Goal: Use online tool/utility: Utilize a website feature to perform a specific function

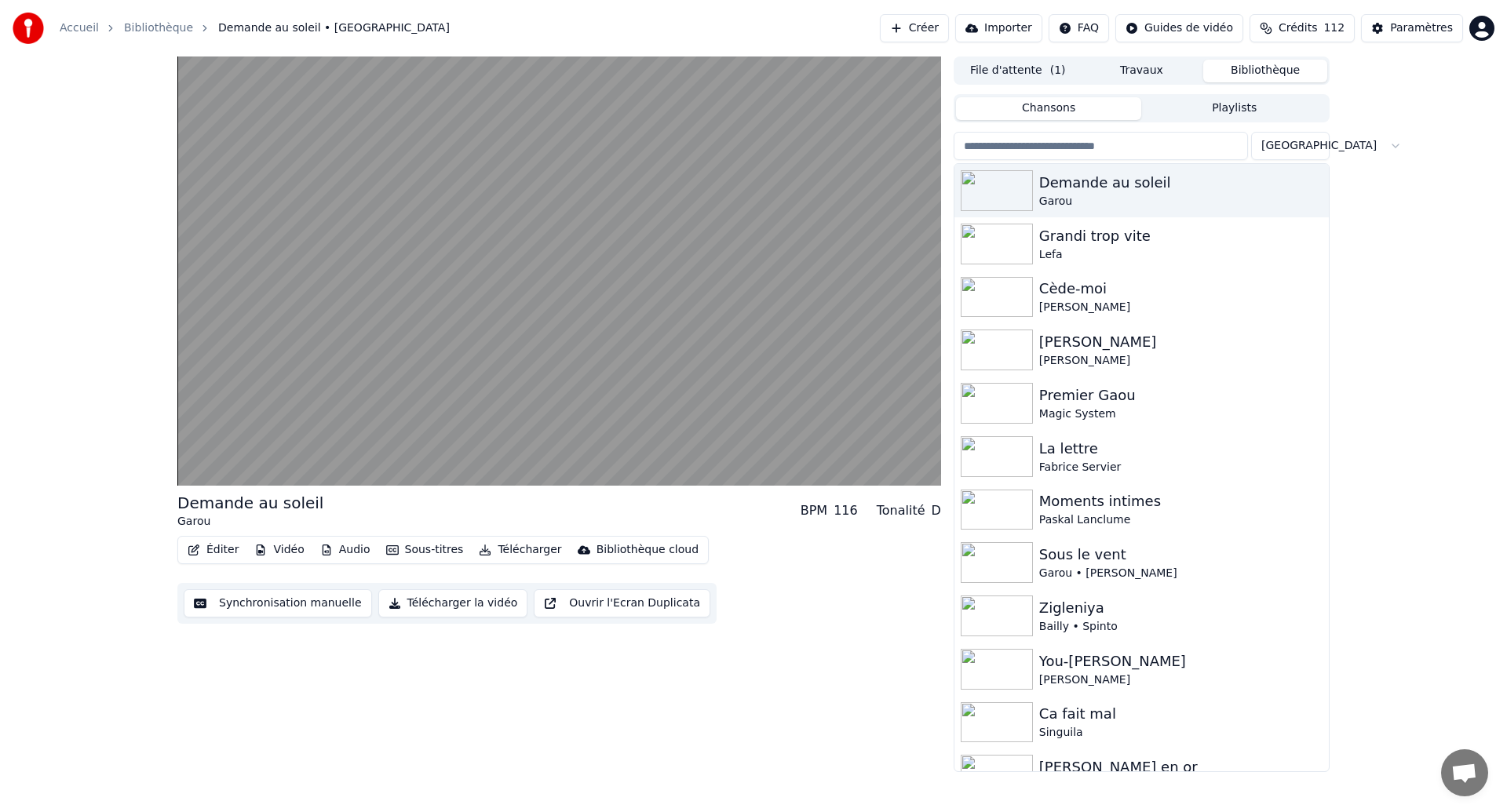
click at [318, 596] on button "Synchronisation manuelle" at bounding box center [277, 603] width 188 height 28
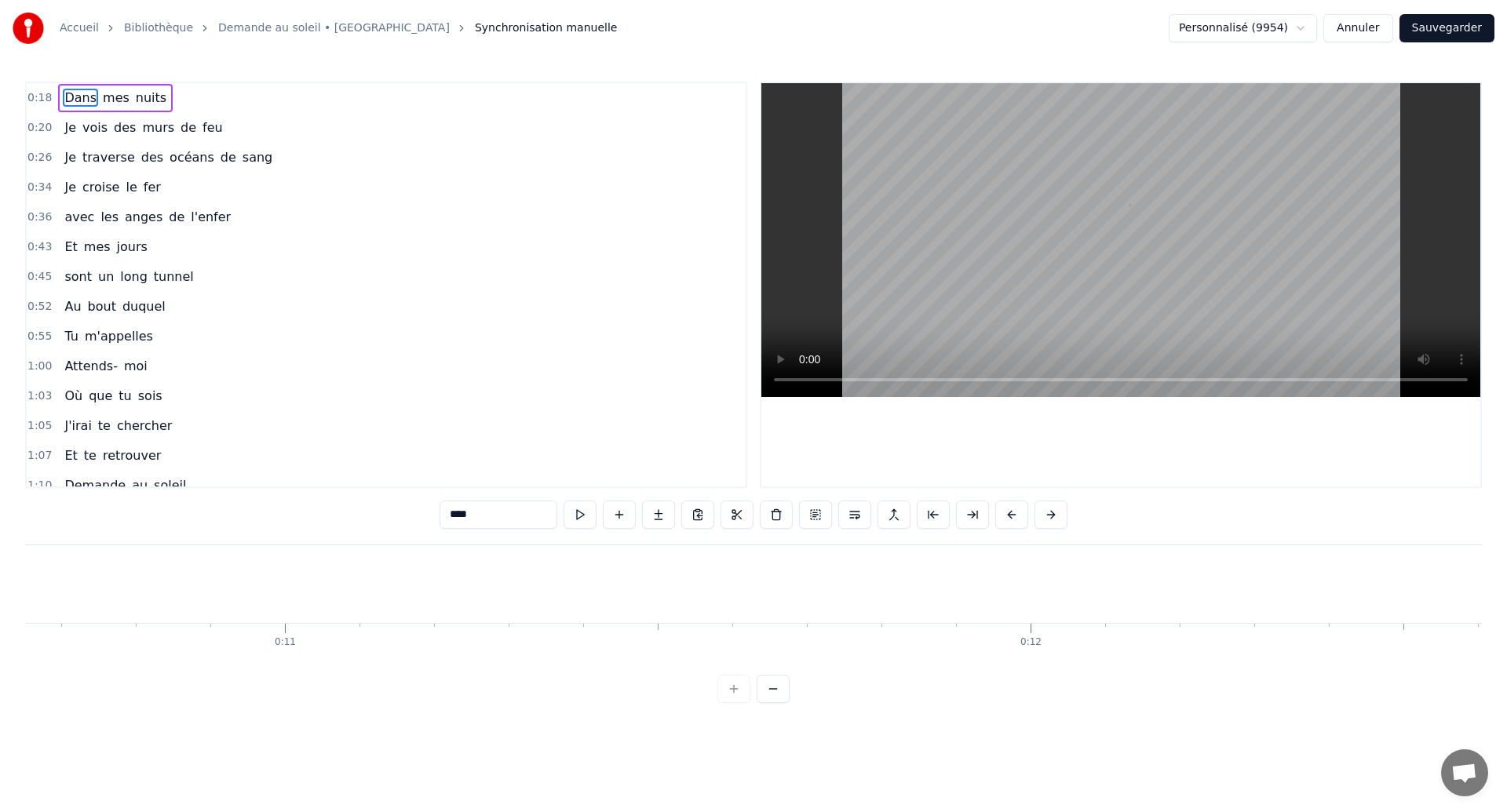
scroll to position [0, 13789]
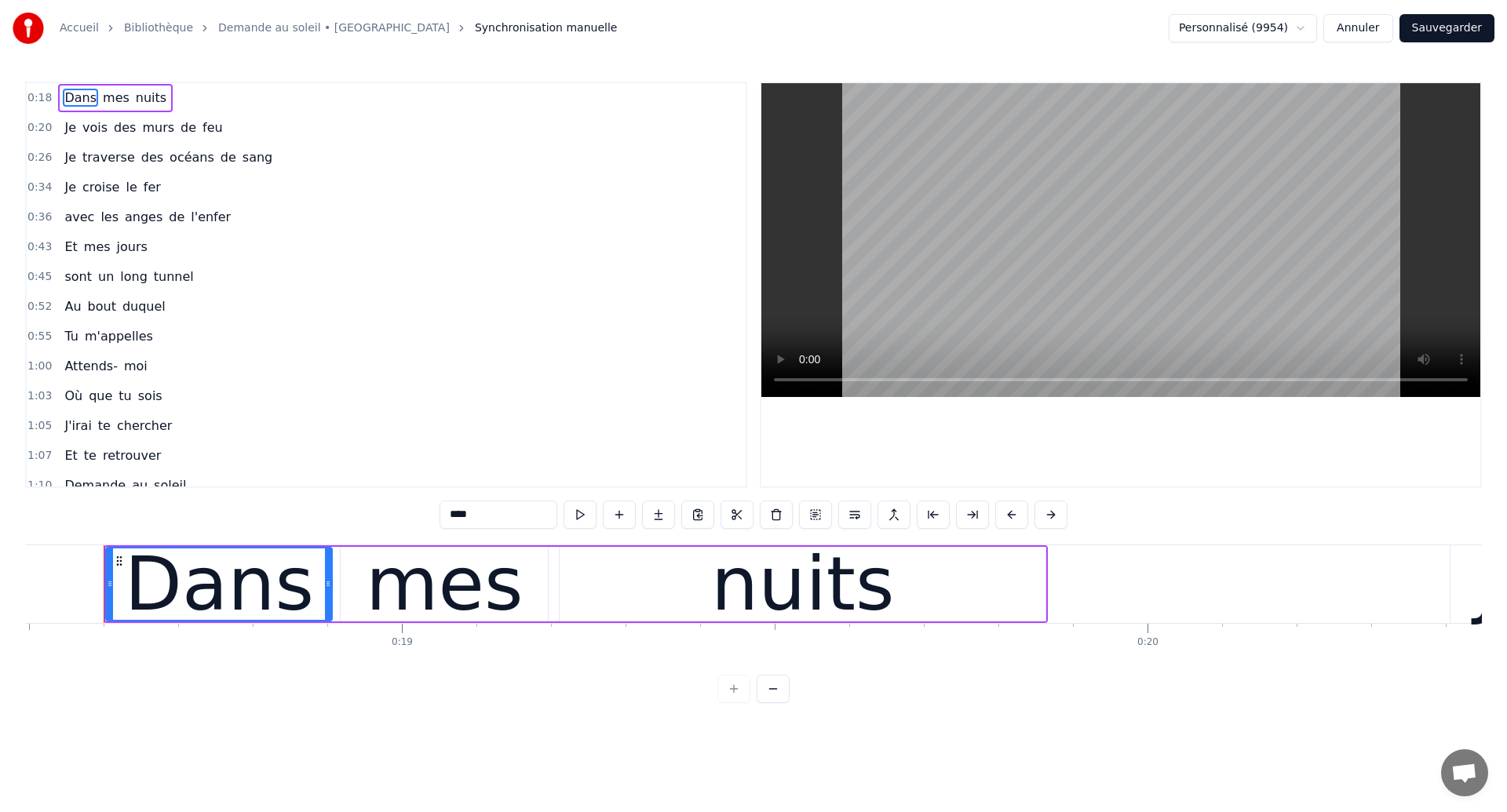
click at [84, 362] on span "Attends-" at bounding box center [91, 366] width 56 height 18
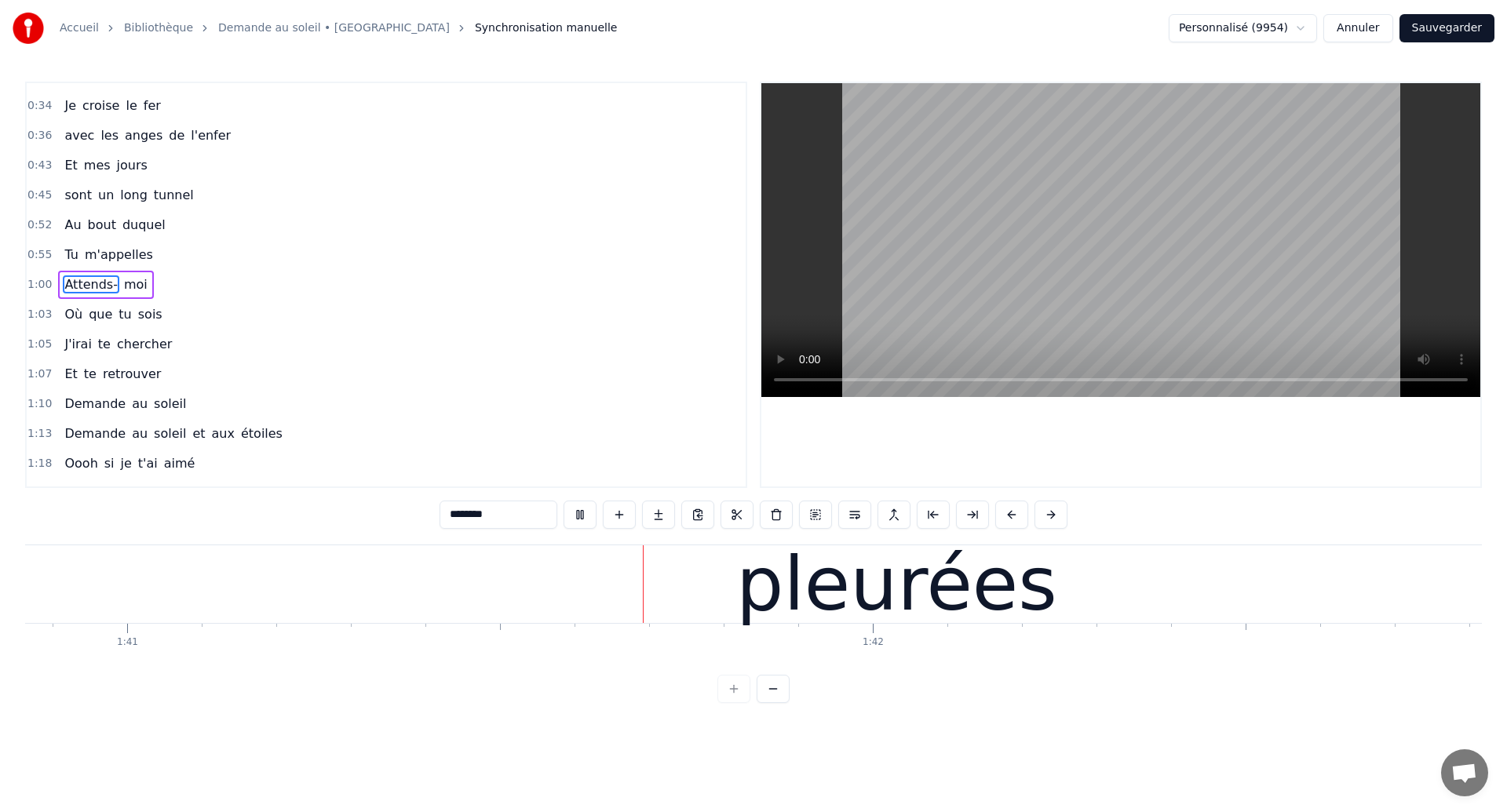
scroll to position [0, 75247]
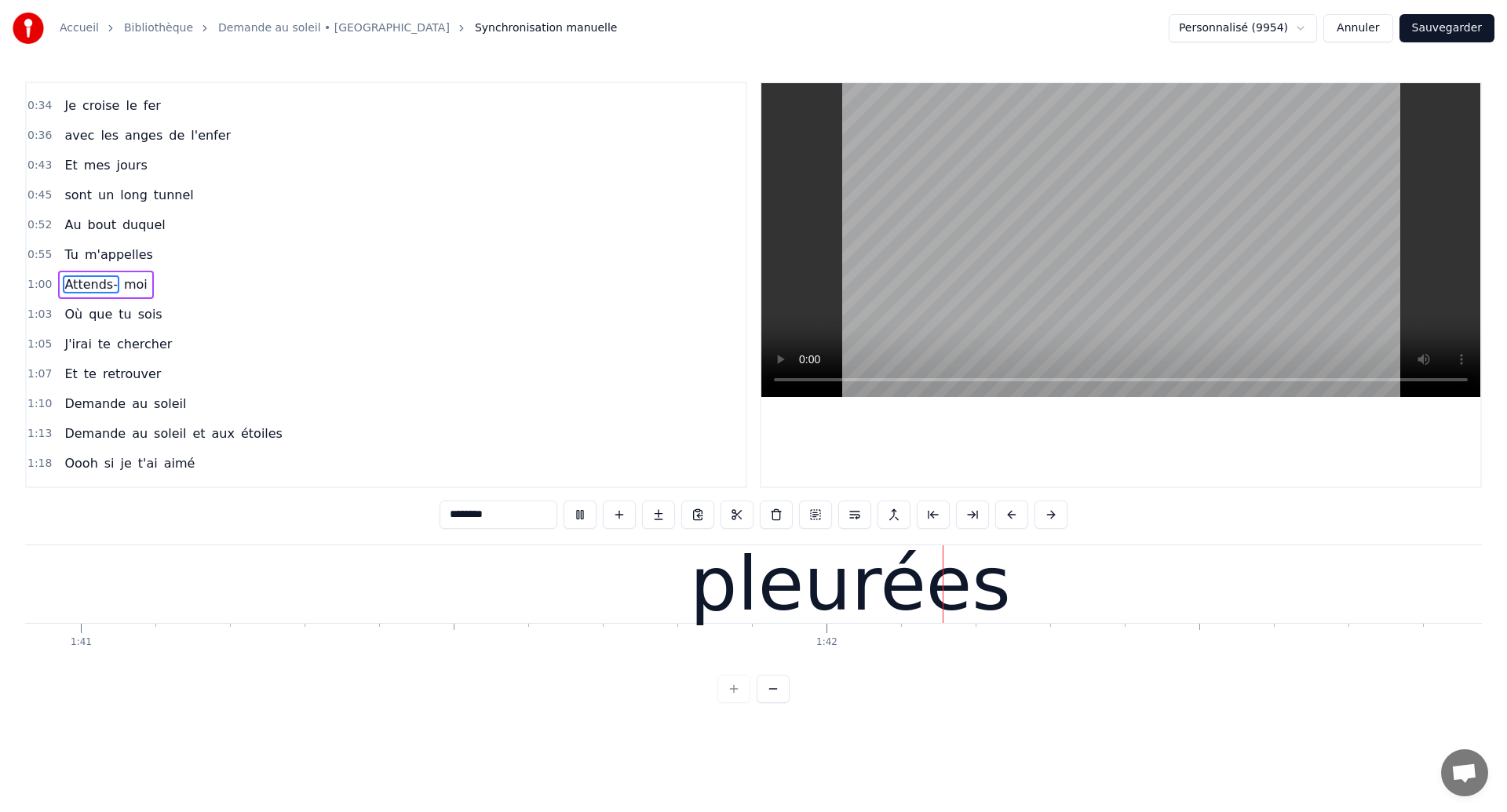
click at [440, 576] on div "pleurées" at bounding box center [850, 583] width 1922 height 77
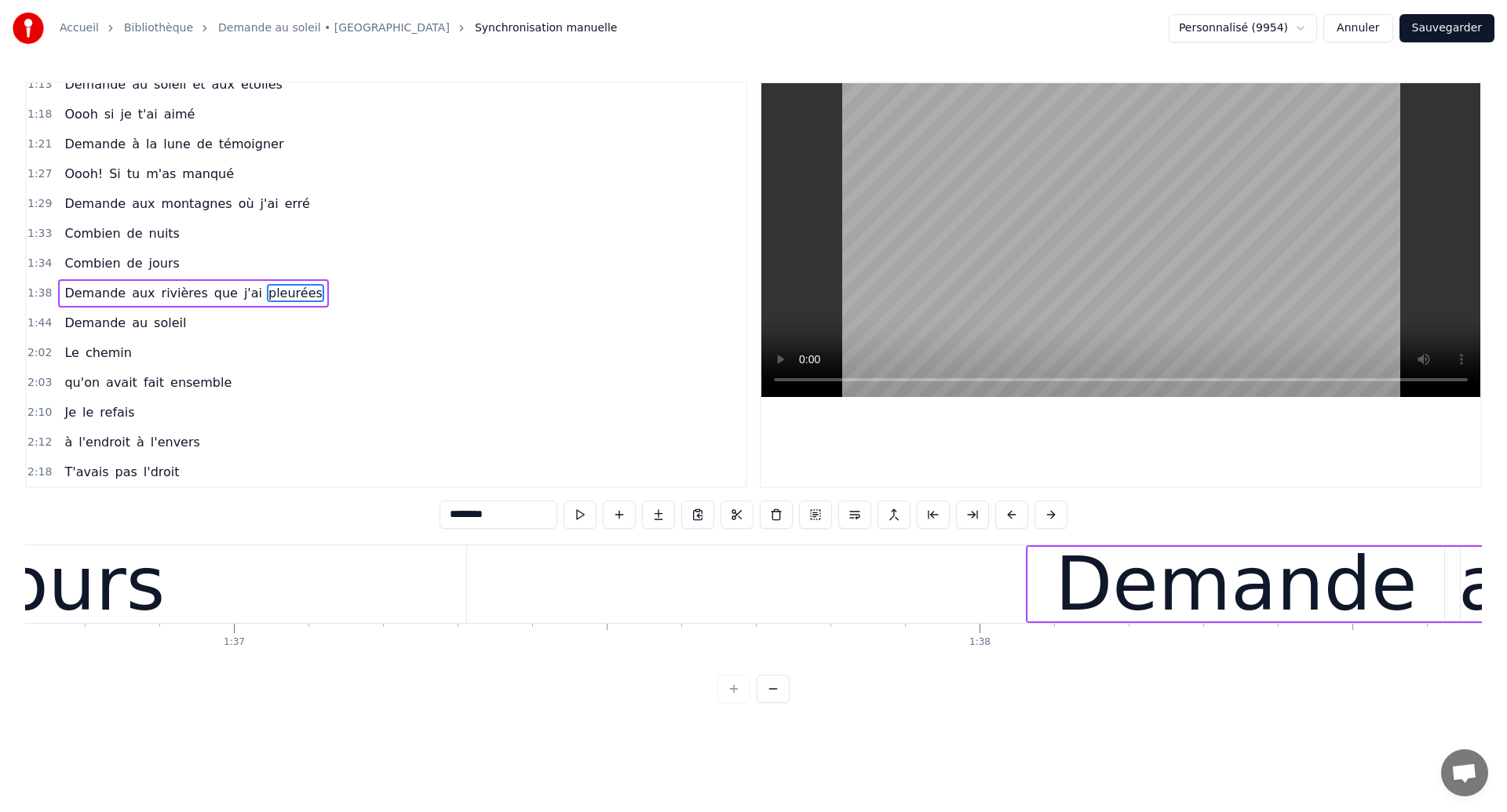
scroll to position [0, 72091]
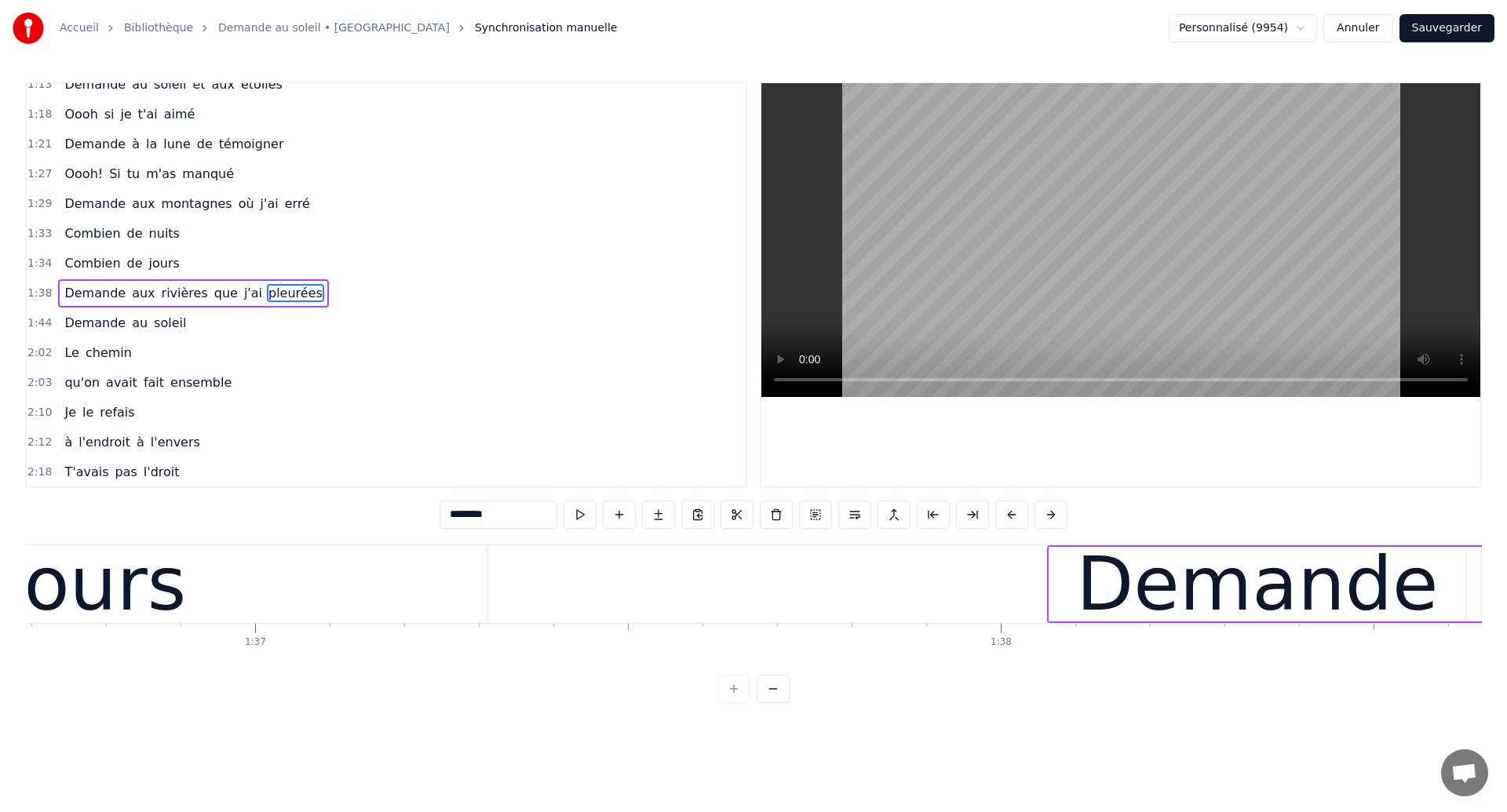
click at [76, 287] on span "Demande" at bounding box center [95, 292] width 65 height 18
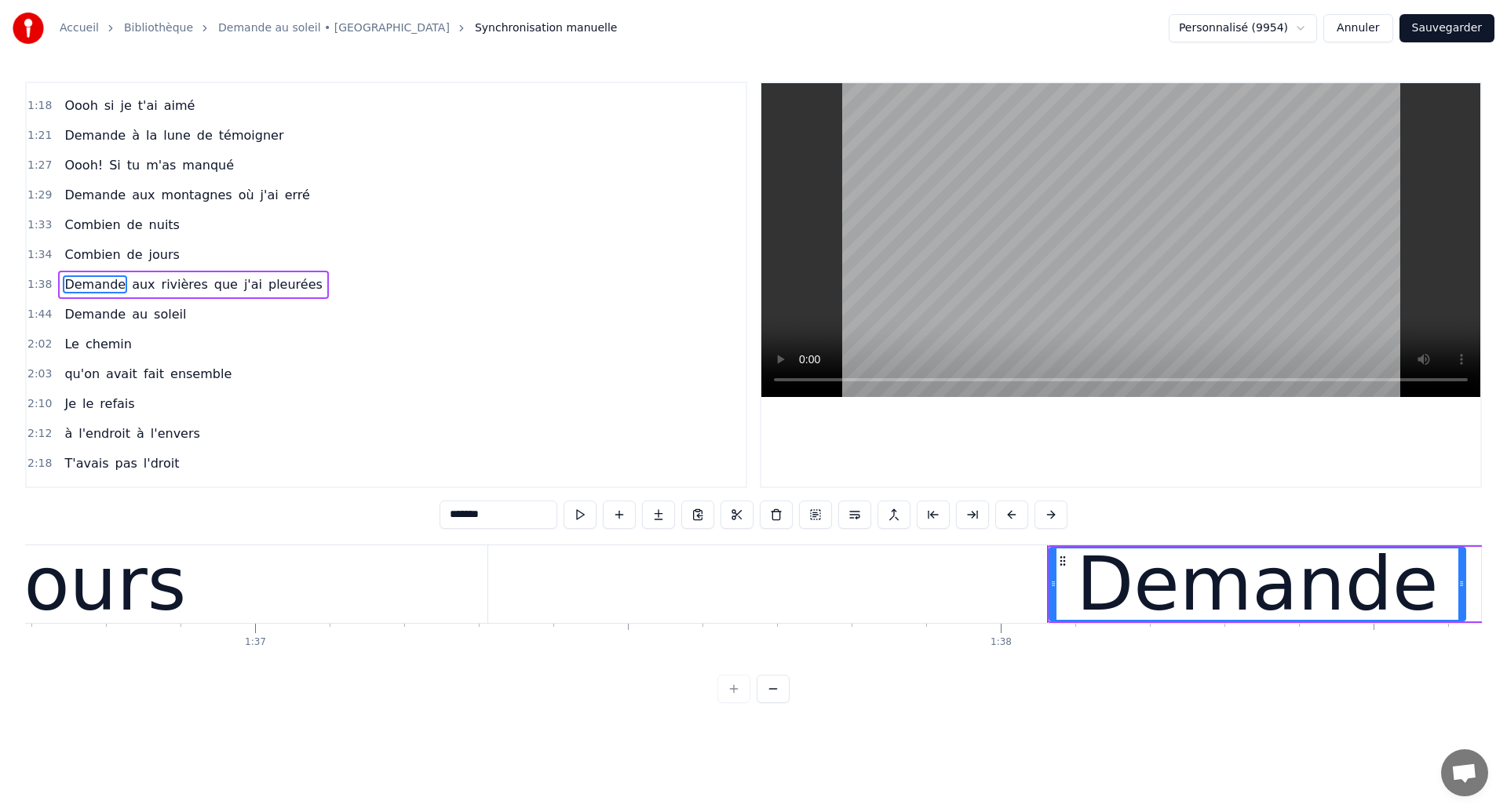
click at [289, 566] on div "jours" at bounding box center [95, 583] width 785 height 77
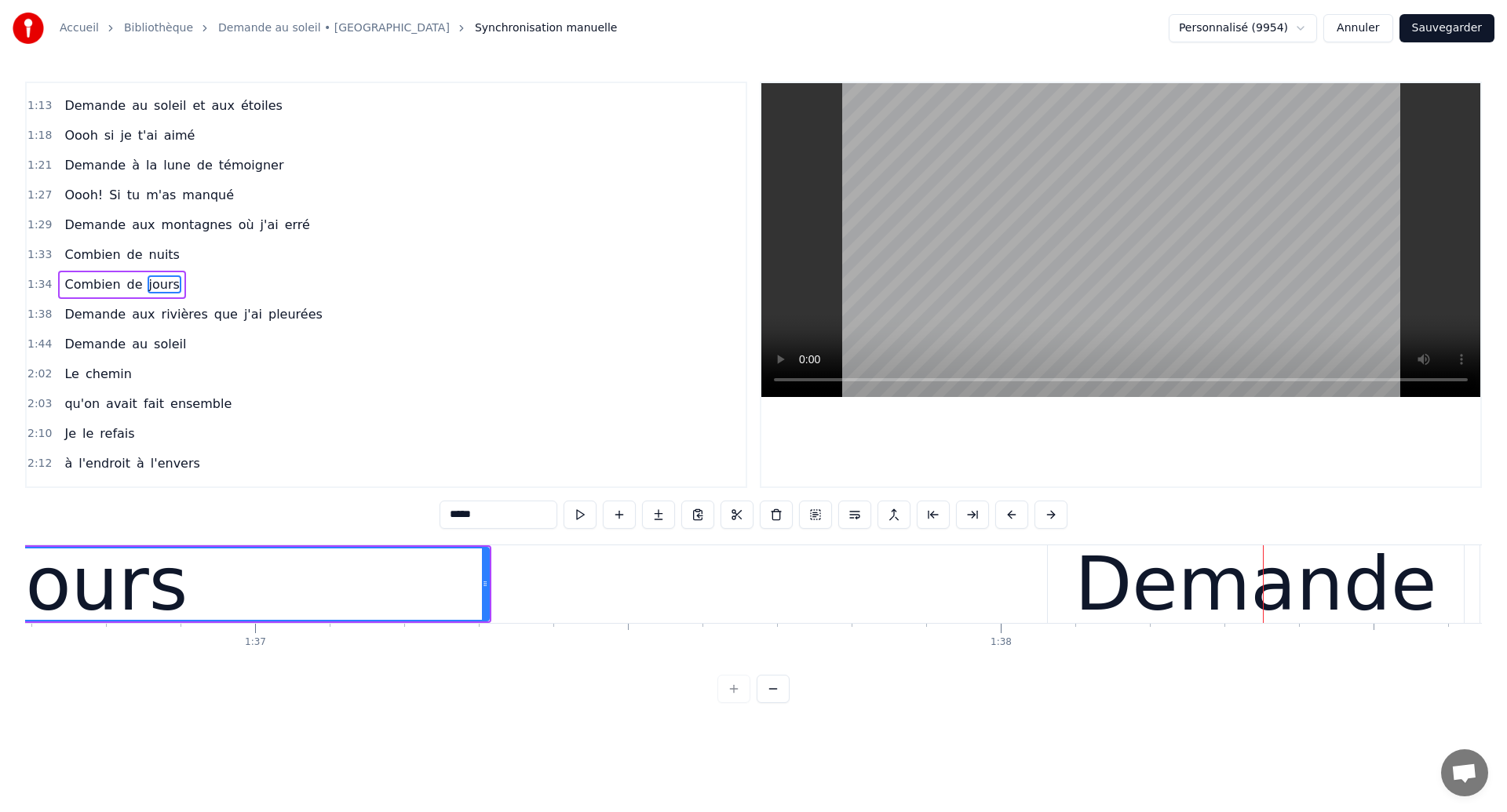
click at [1076, 588] on div "Demande" at bounding box center [1256, 583] width 416 height 77
type input "*******"
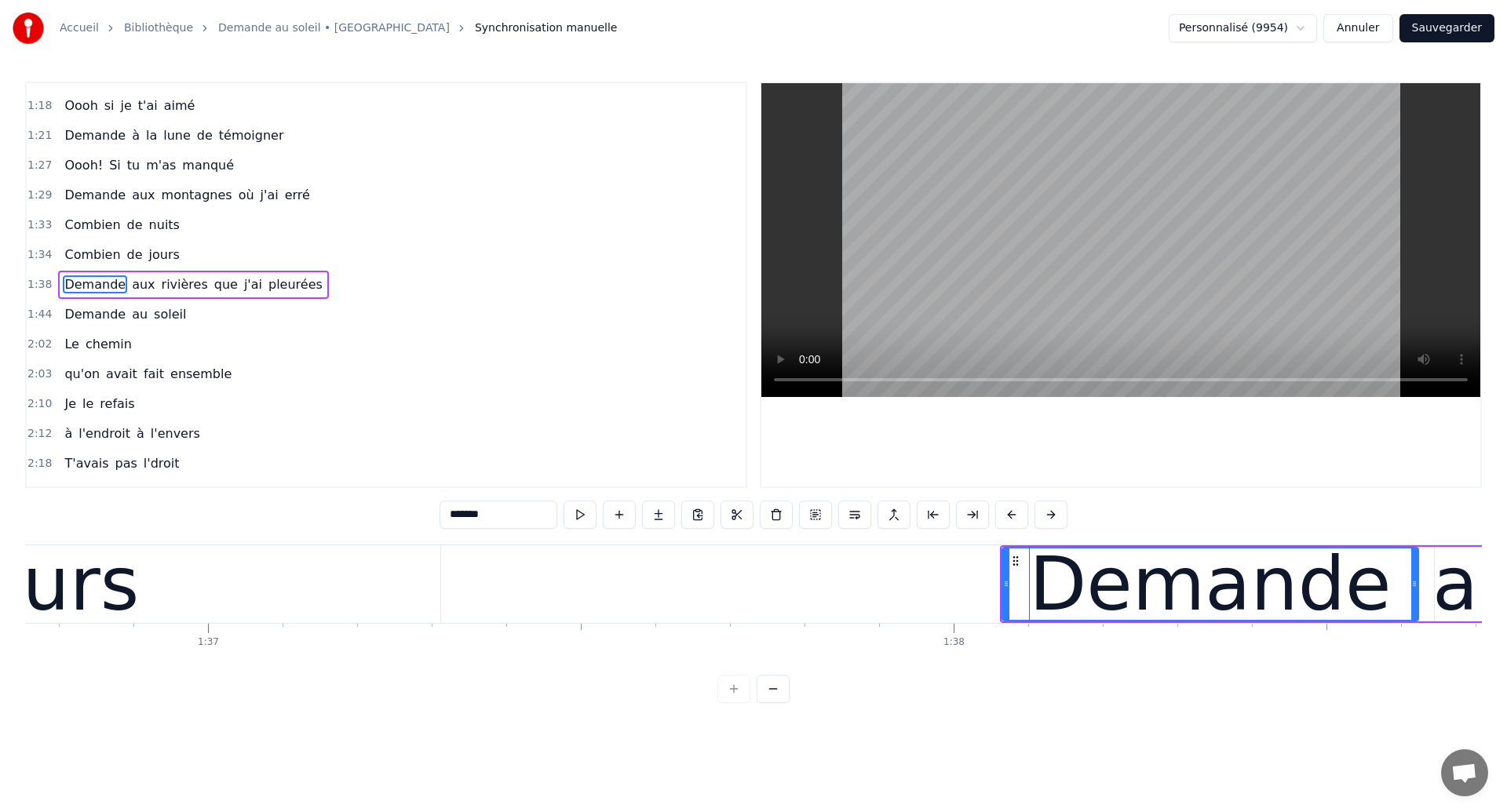
scroll to position [0, 72147]
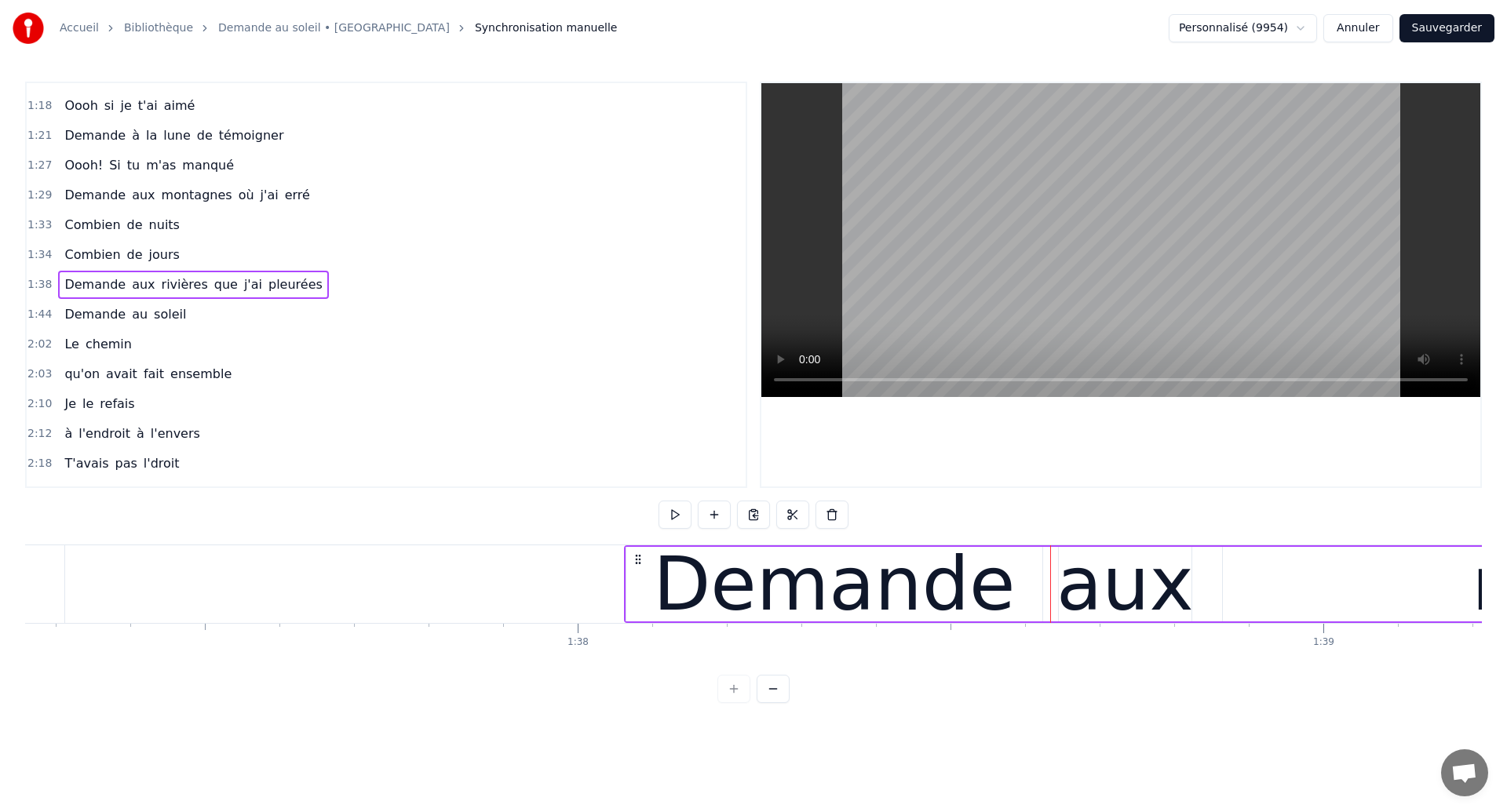
scroll to position [0, 72507]
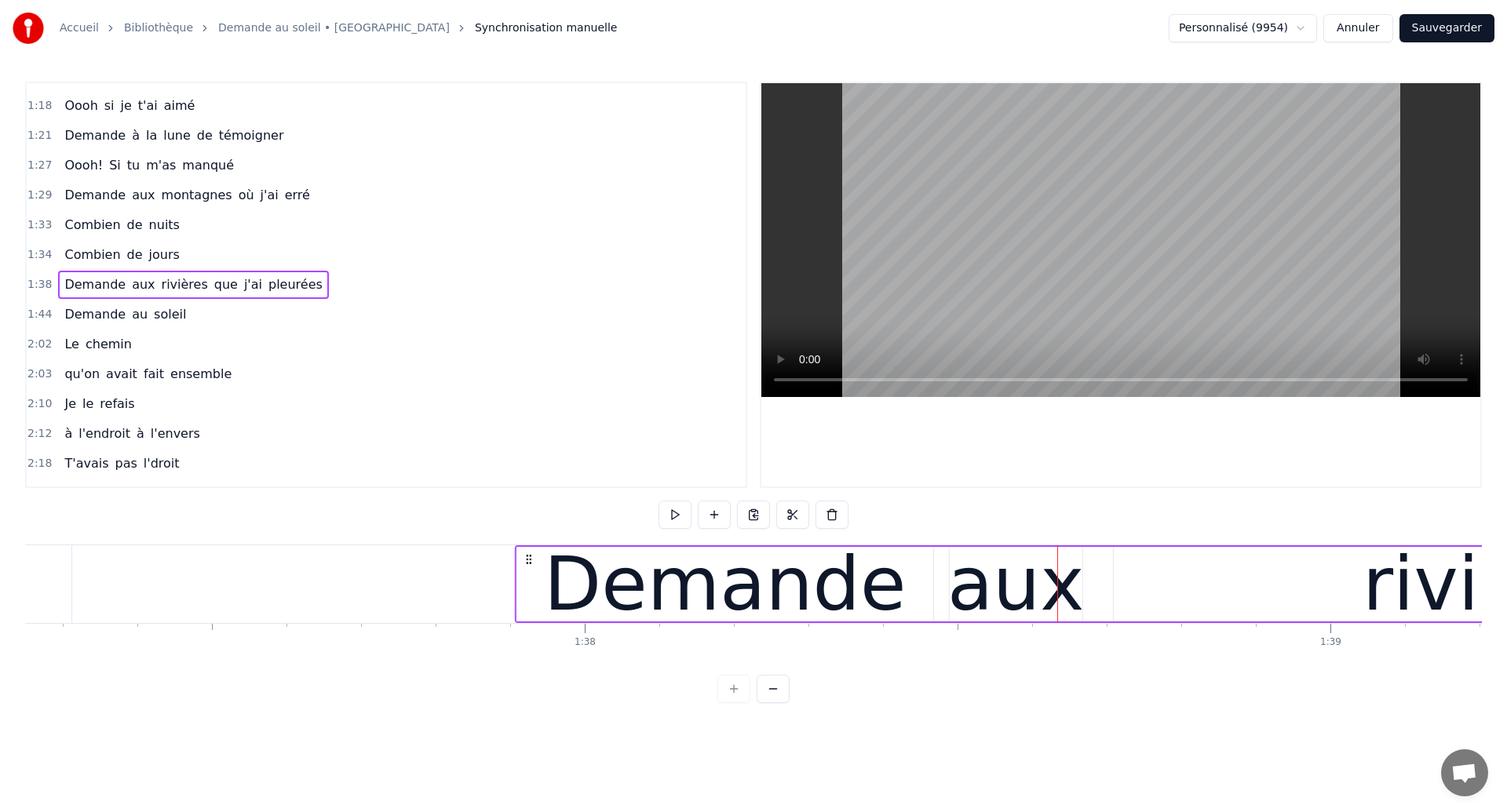
drag, startPoint x: 646, startPoint y: 560, endPoint x: 531, endPoint y: 599, distance: 121.4
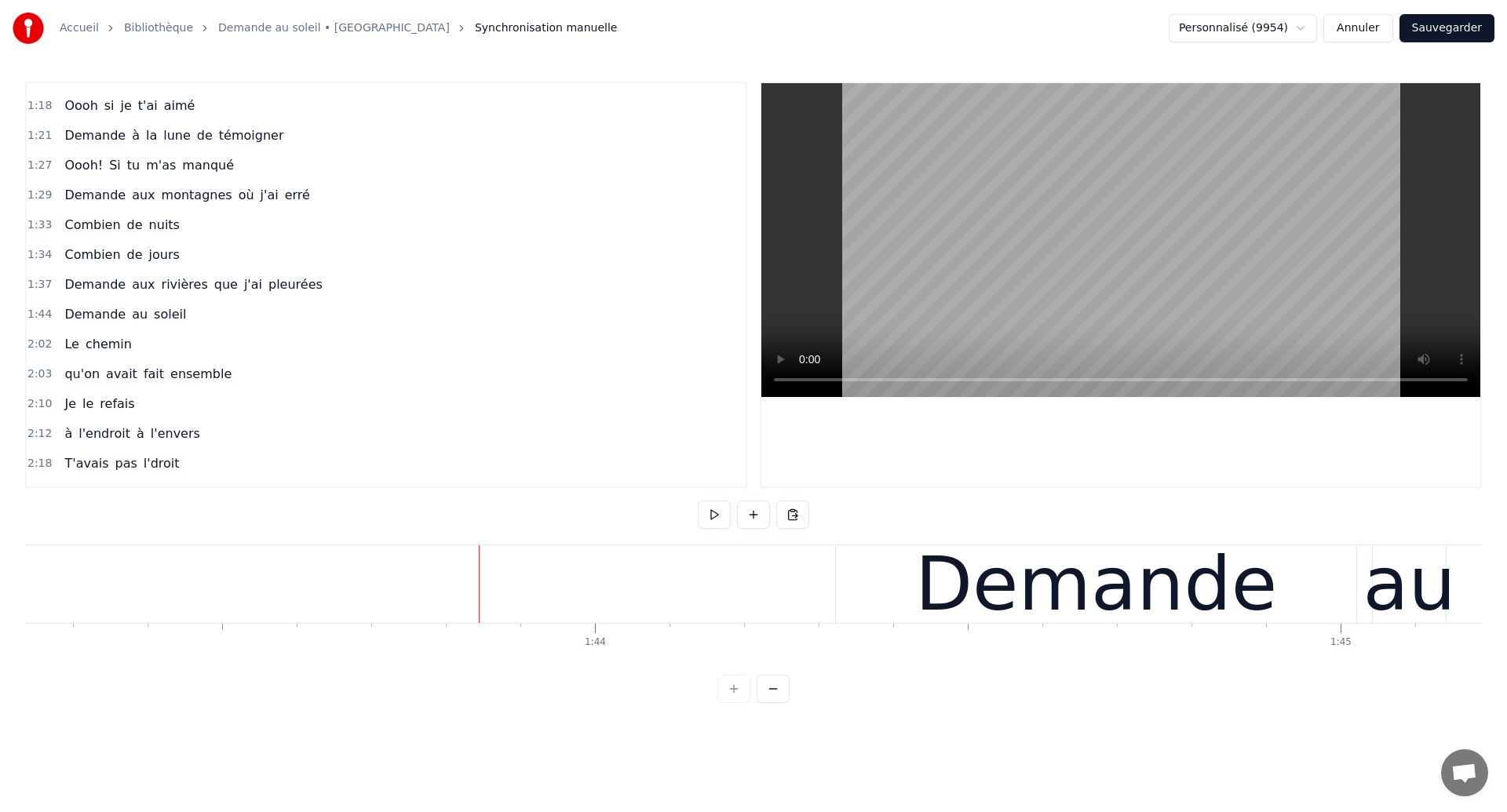
scroll to position [0, 76988]
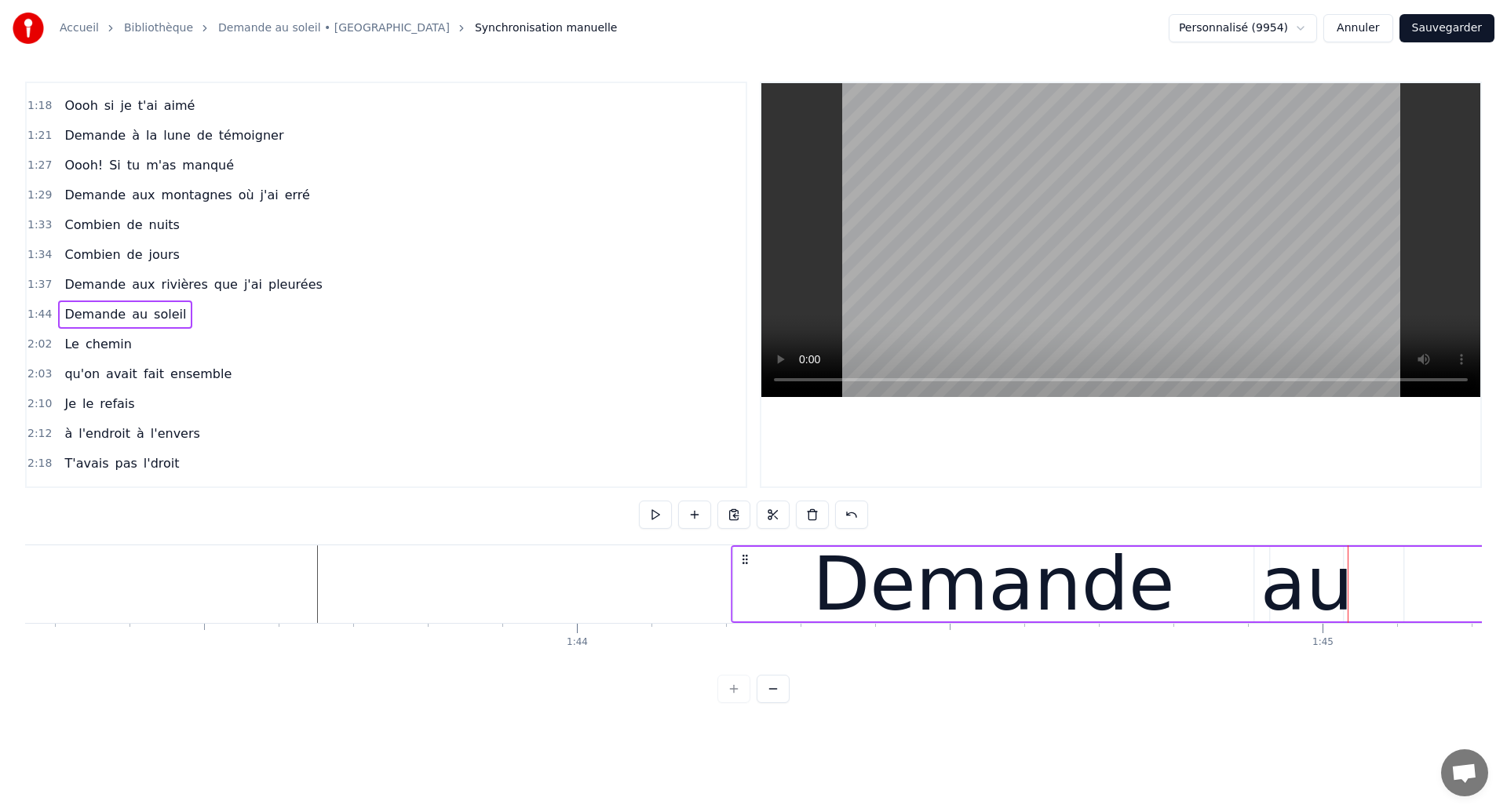
drag, startPoint x: 833, startPoint y: 555, endPoint x: 747, endPoint y: 601, distance: 97.5
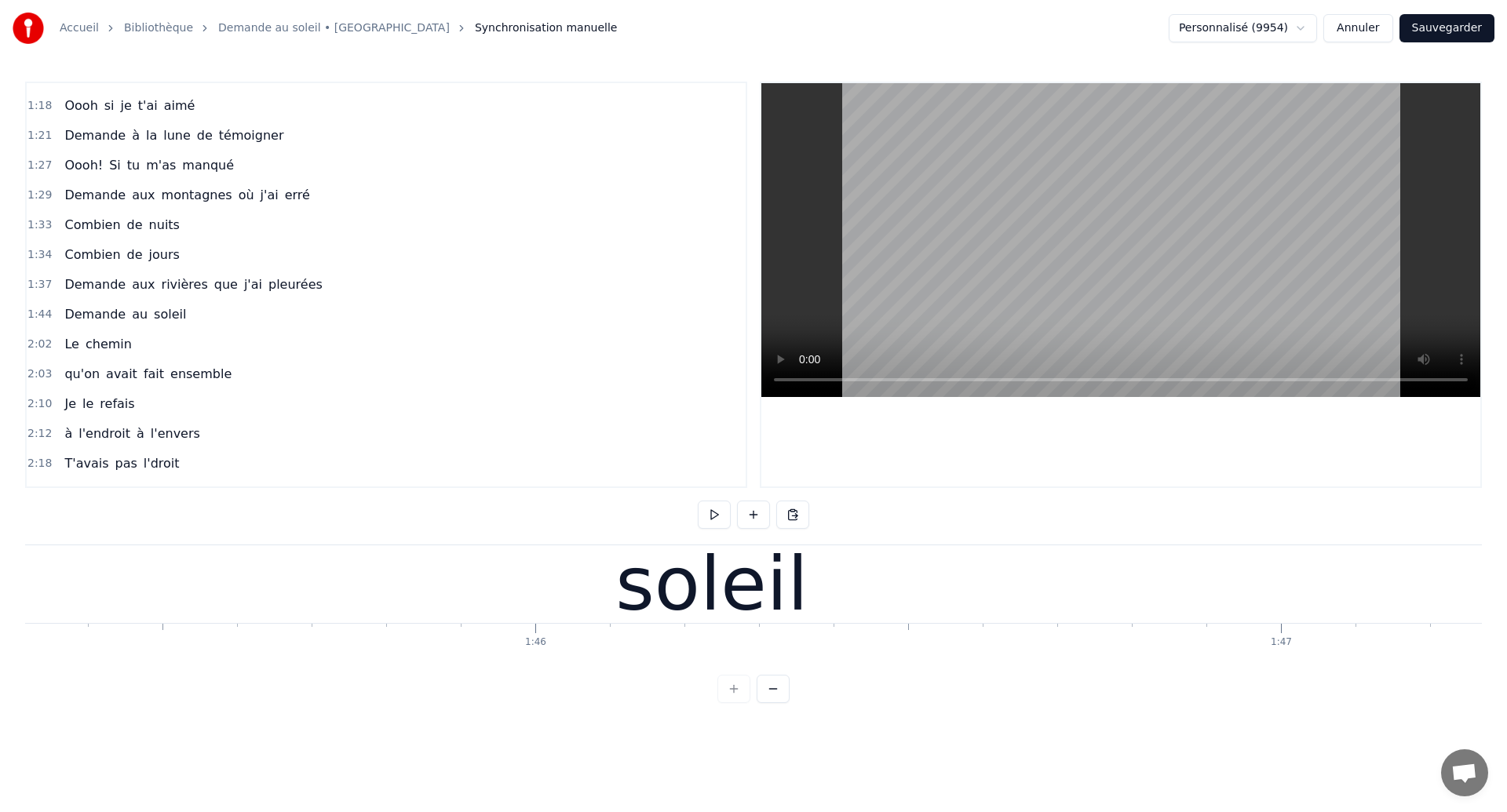
scroll to position [0, 78514]
click at [389, 584] on div "soleil" at bounding box center [718, 583] width 1683 height 77
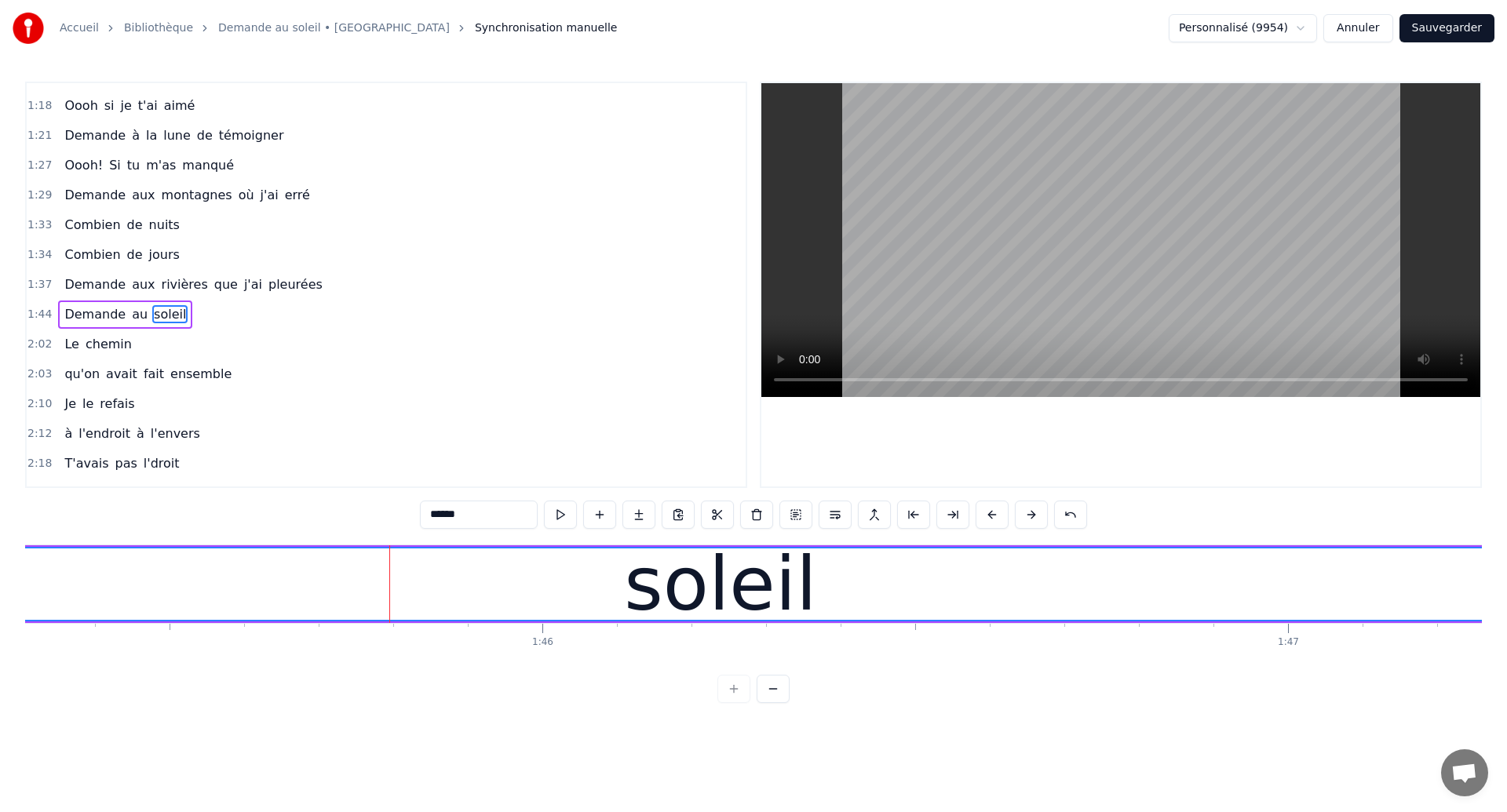
scroll to position [469, 0]
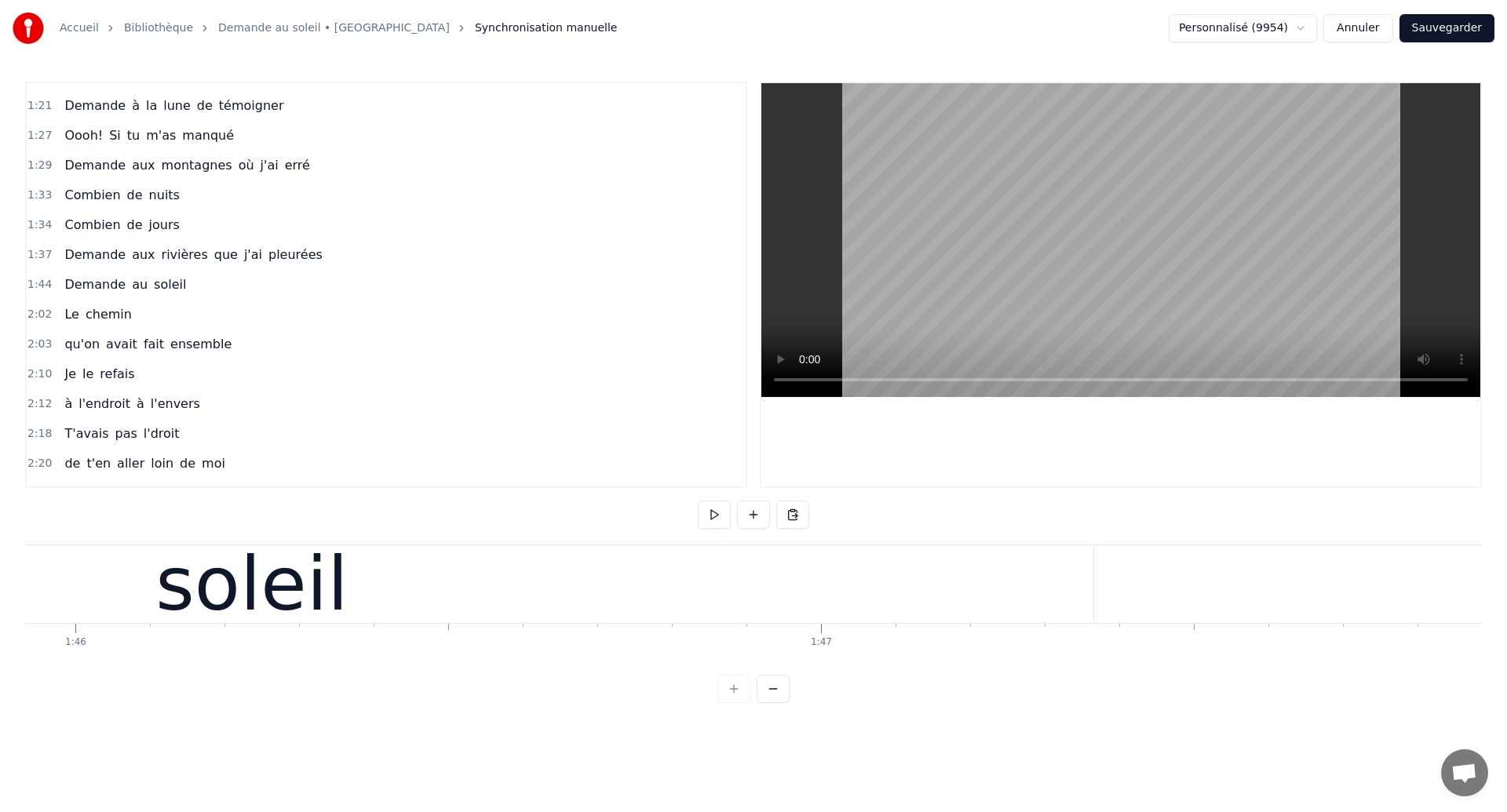
scroll to position [0, 78893]
click at [632, 600] on div "soleil" at bounding box center [339, 583] width 1683 height 77
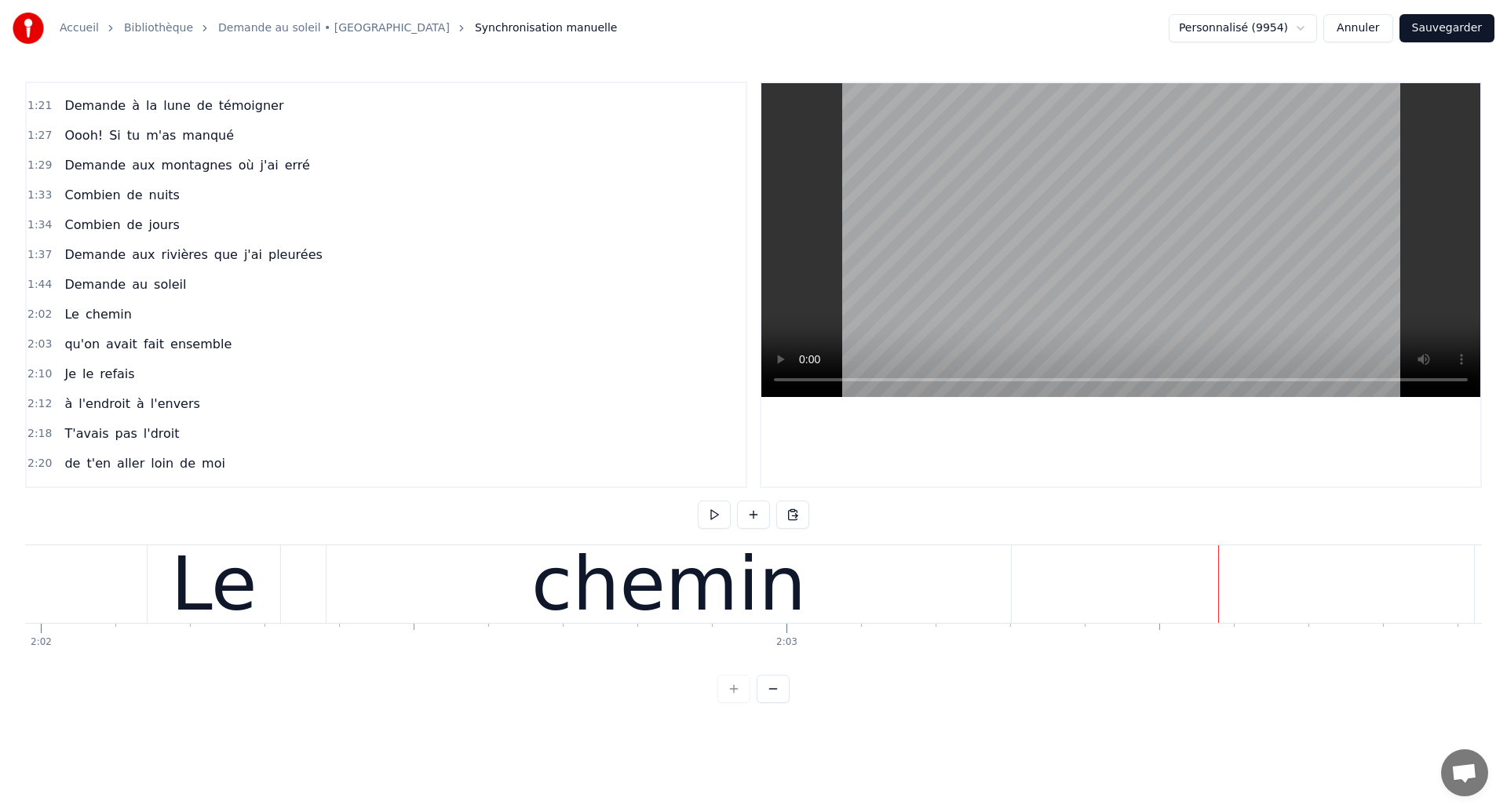
scroll to position [0, 90932]
click at [1454, 36] on button "Sauvegarder" at bounding box center [1446, 28] width 95 height 28
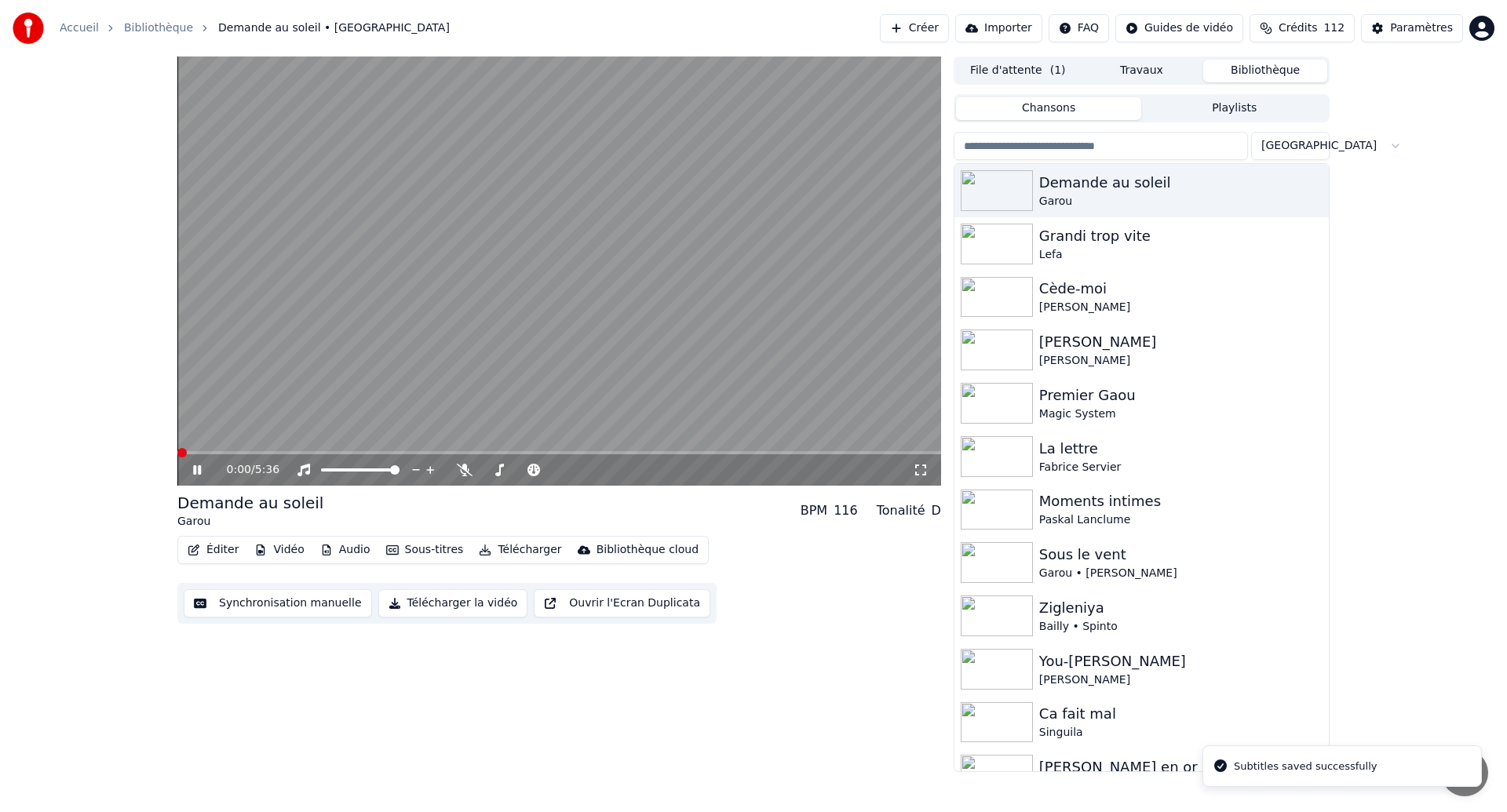
click at [200, 473] on icon at bounding box center [197, 470] width 8 height 10
click at [264, 607] on button "Synchronisation manuelle" at bounding box center [277, 603] width 188 height 28
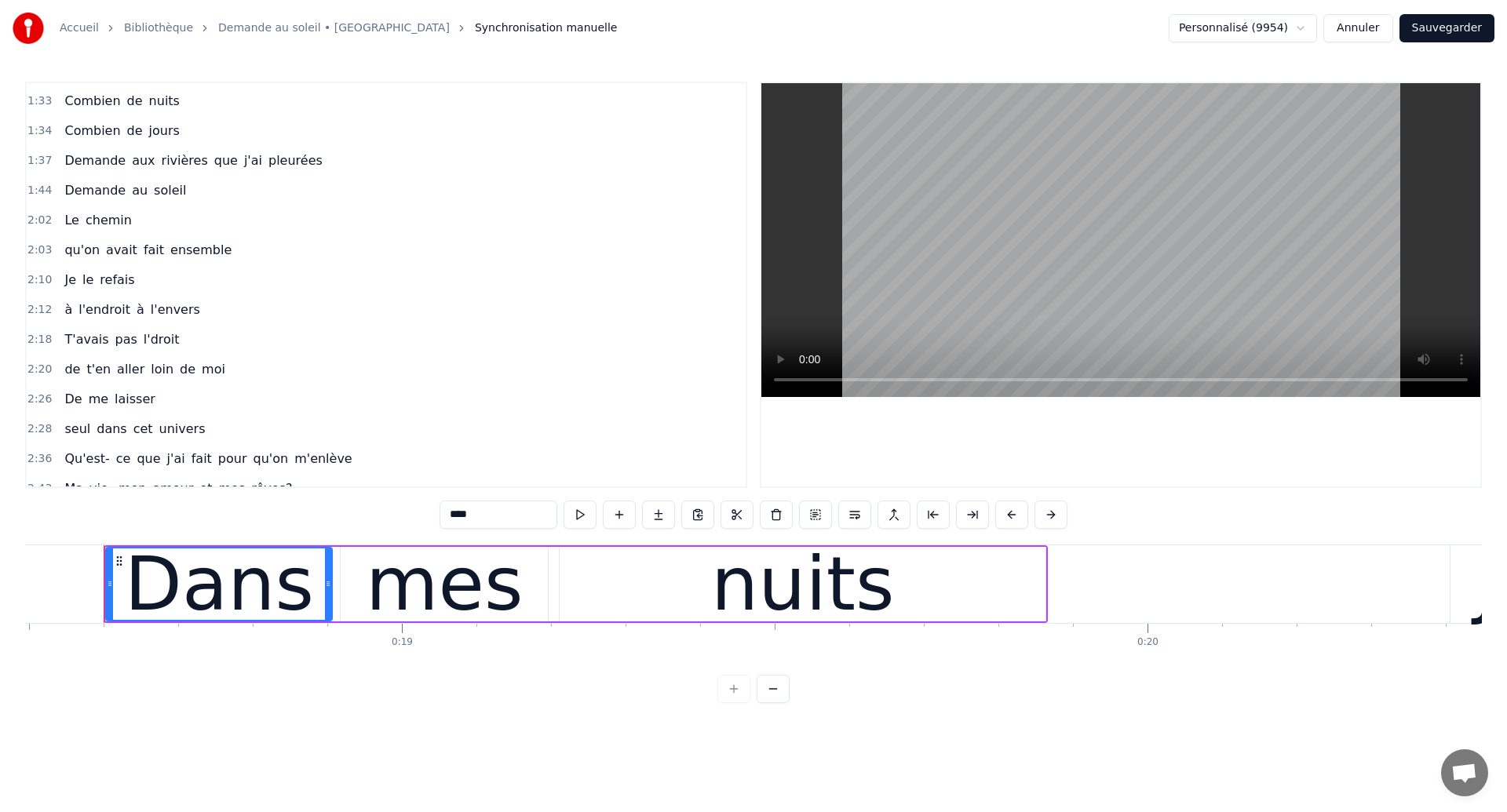
scroll to position [553, 0]
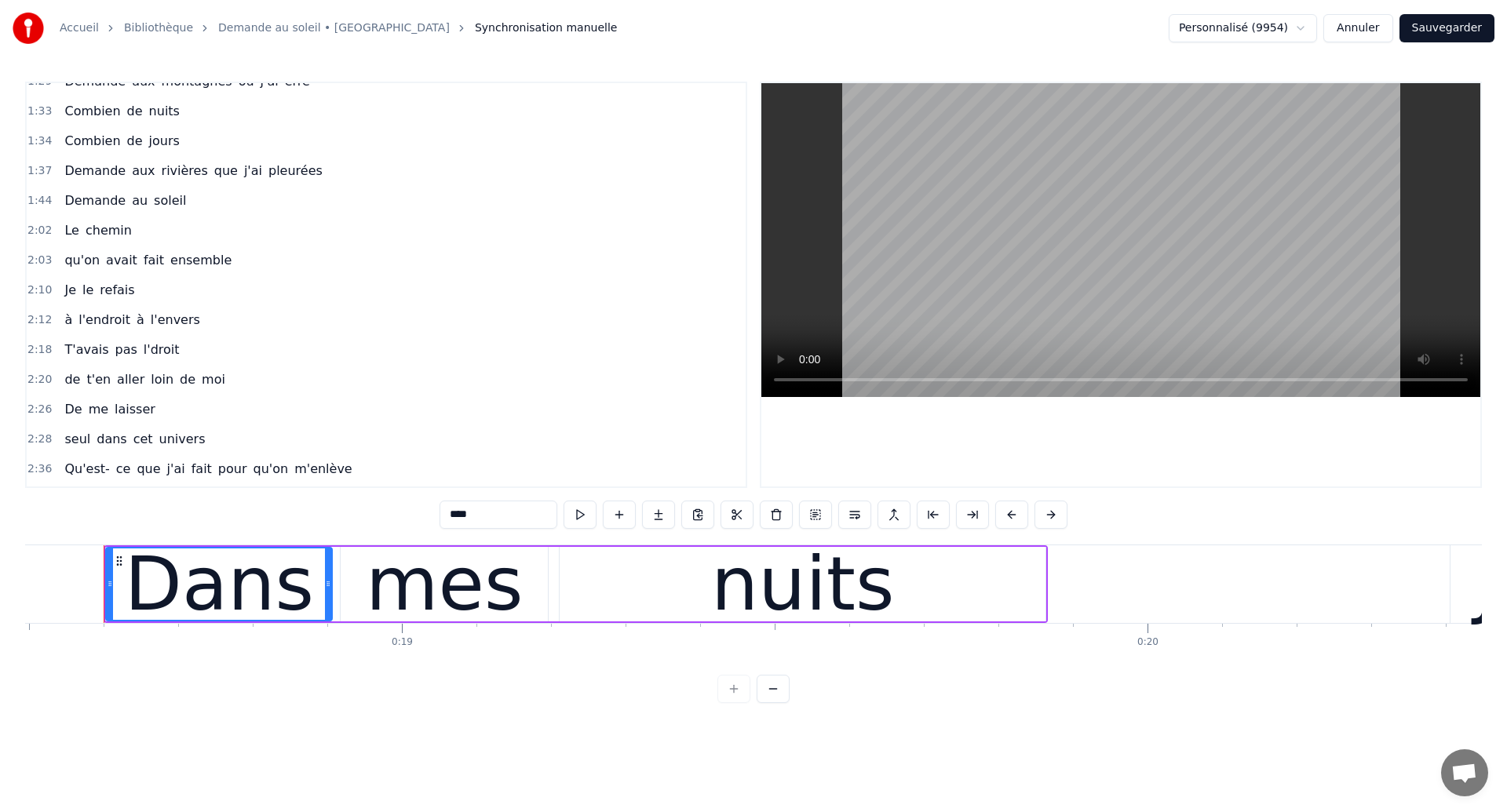
click at [69, 237] on span "Le" at bounding box center [72, 230] width 18 height 18
type input "**"
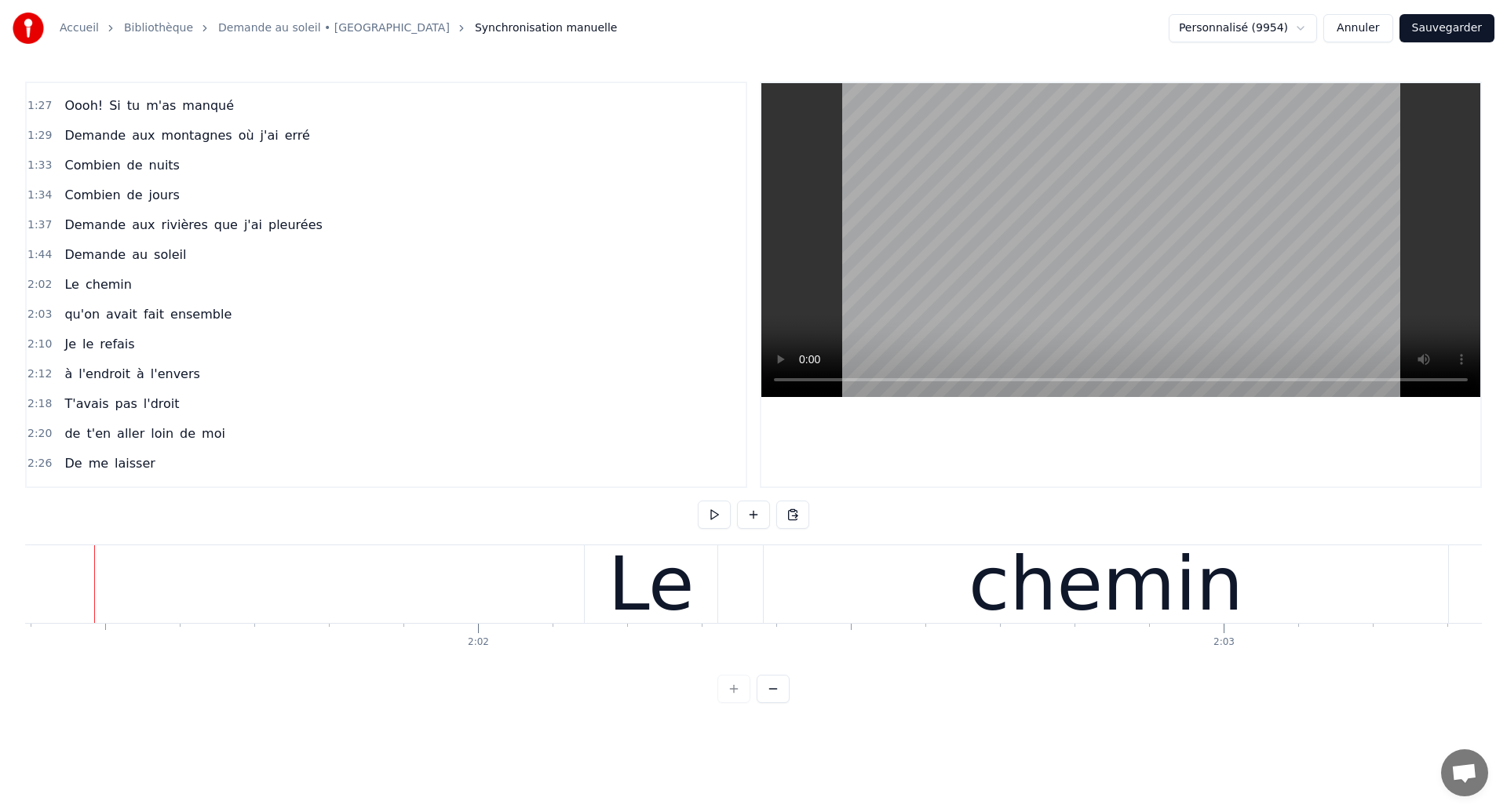
scroll to position [0, 90498]
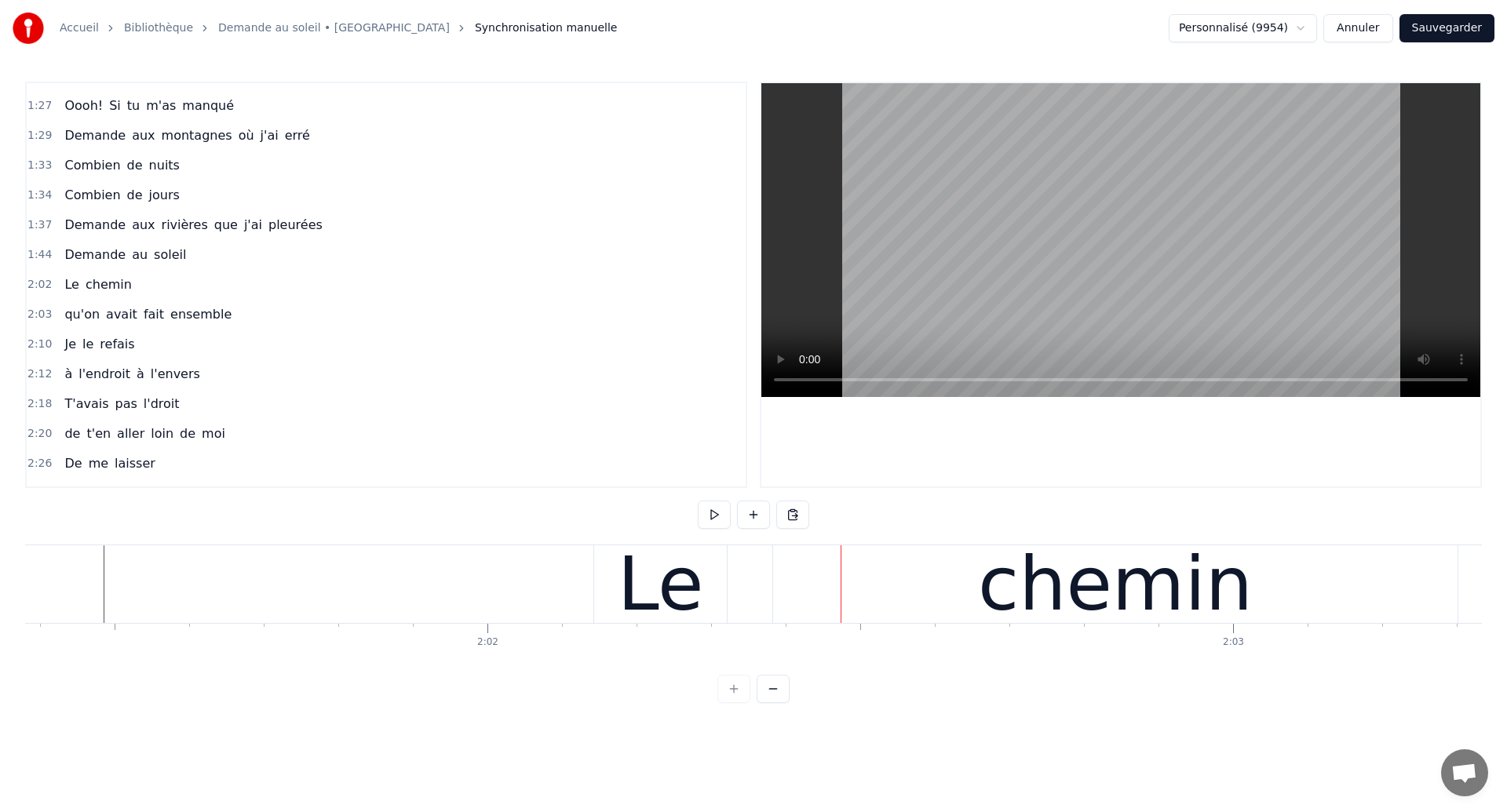
click at [748, 592] on div "Le chemin" at bounding box center [1027, 583] width 868 height 77
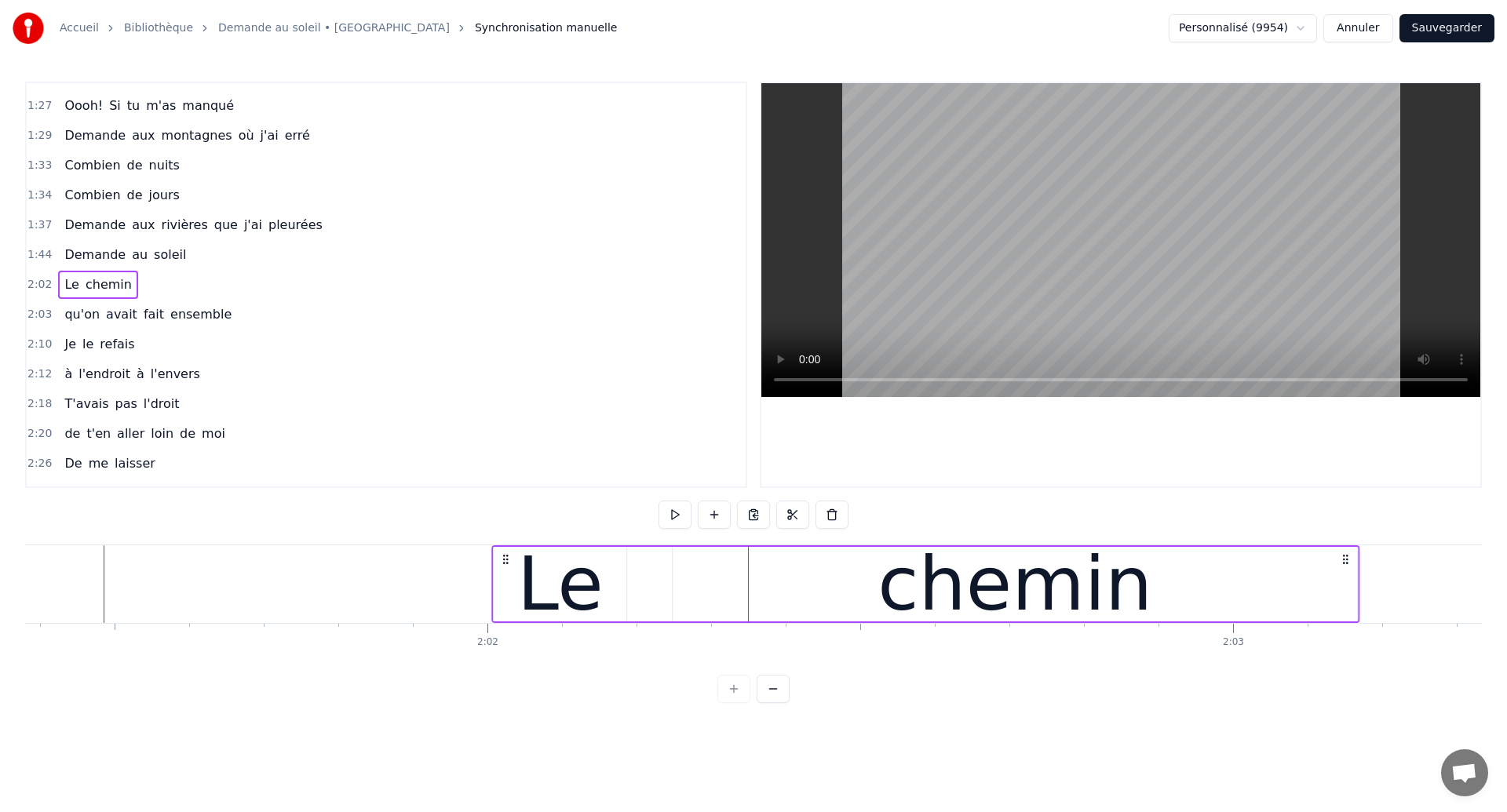
drag, startPoint x: 607, startPoint y: 560, endPoint x: 505, endPoint y: 602, distance: 110.3
click at [505, 602] on div "Le chemin" at bounding box center [924, 583] width 868 height 77
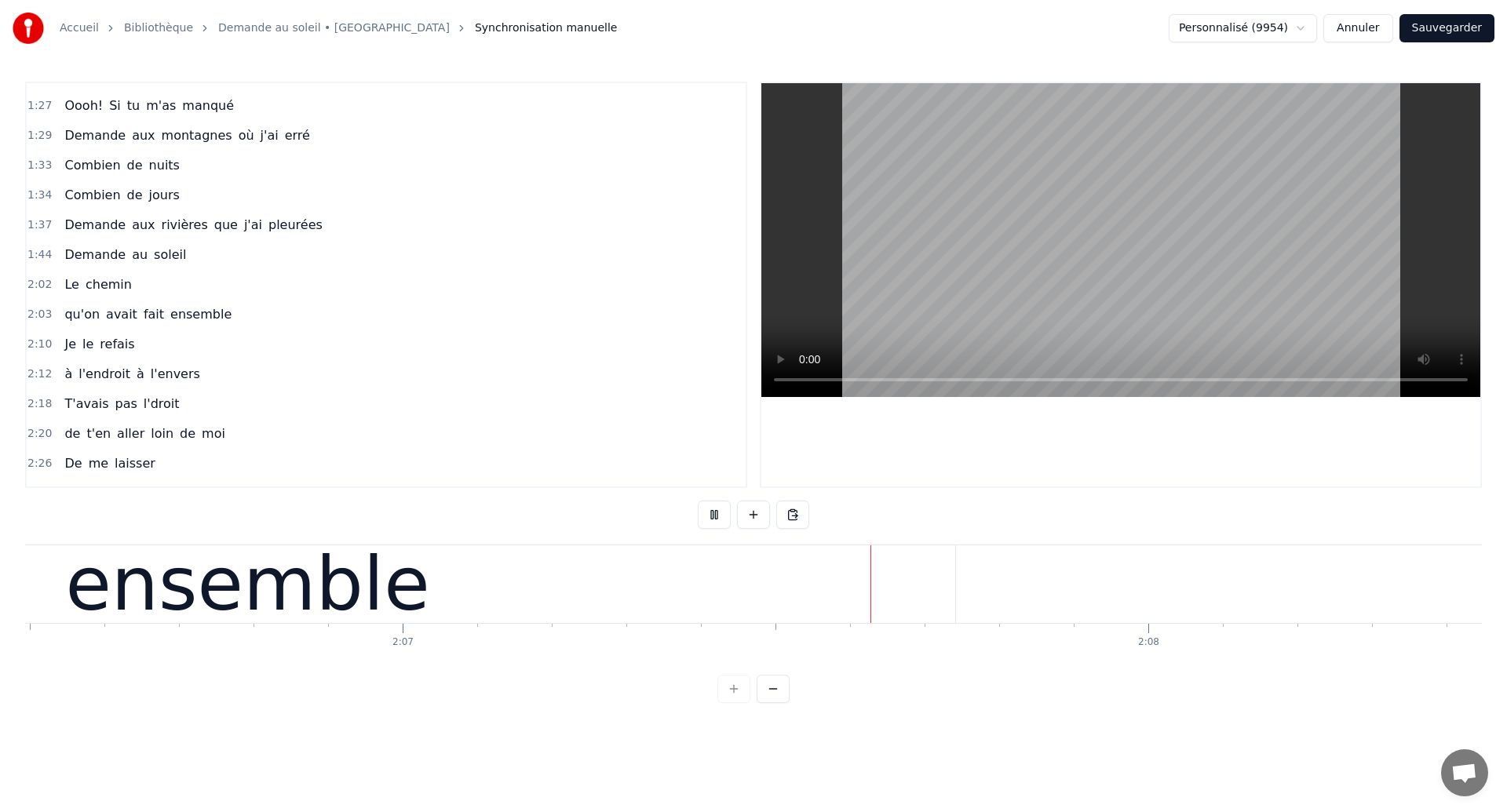
scroll to position [0, 94631]
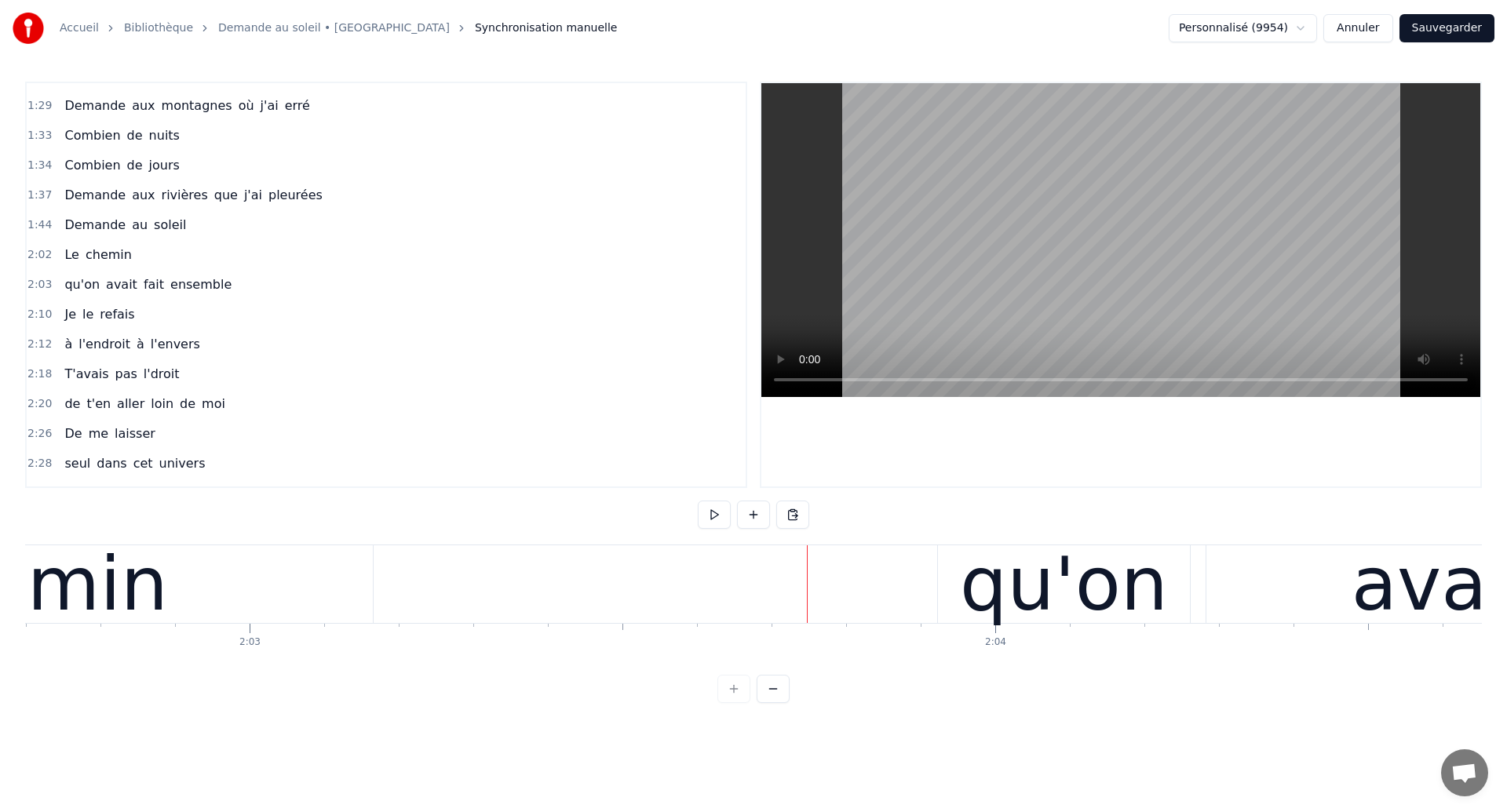
scroll to position [0, 91460]
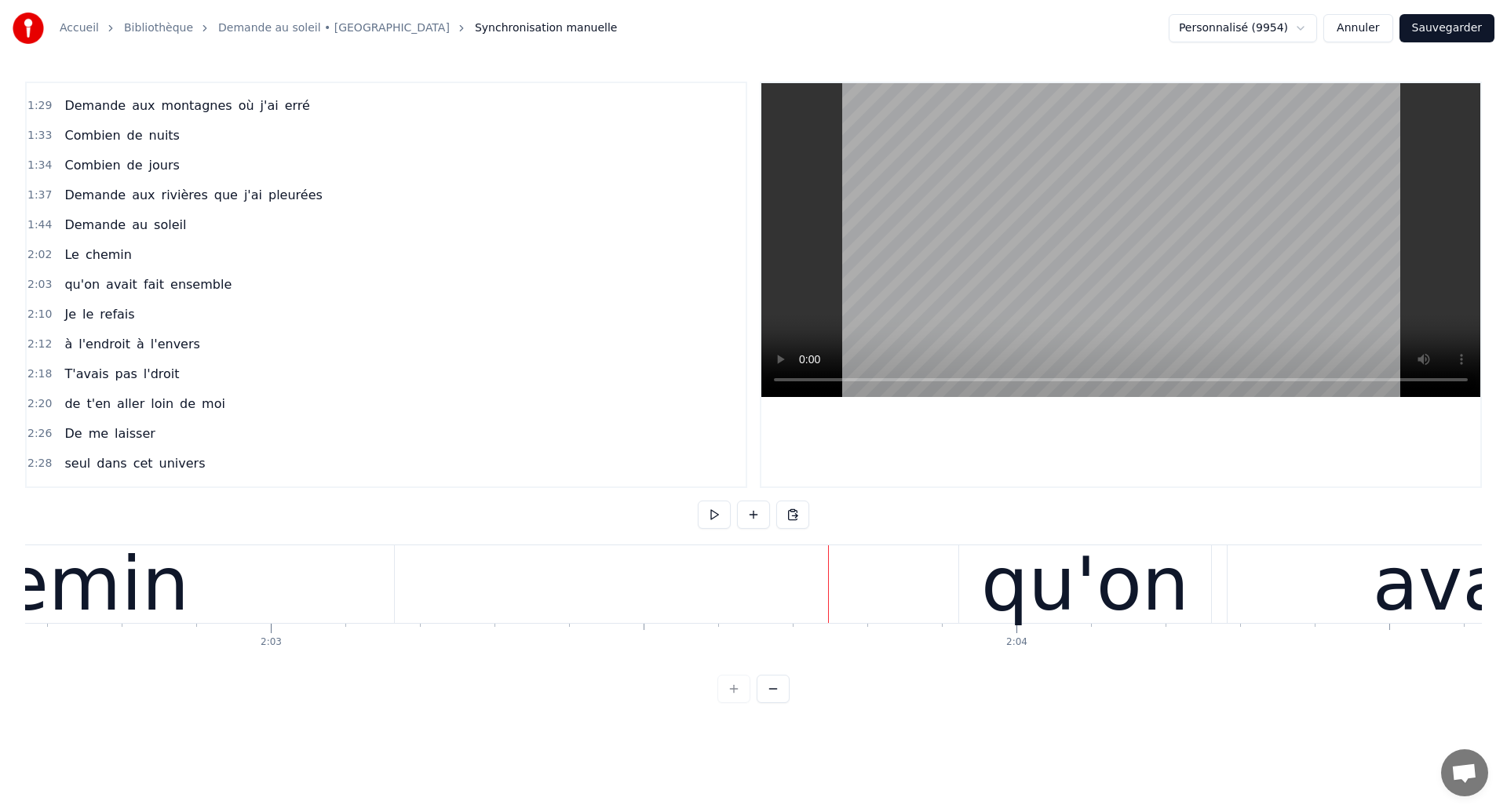
click at [149, 577] on div "chemin" at bounding box center [52, 584] width 275 height 112
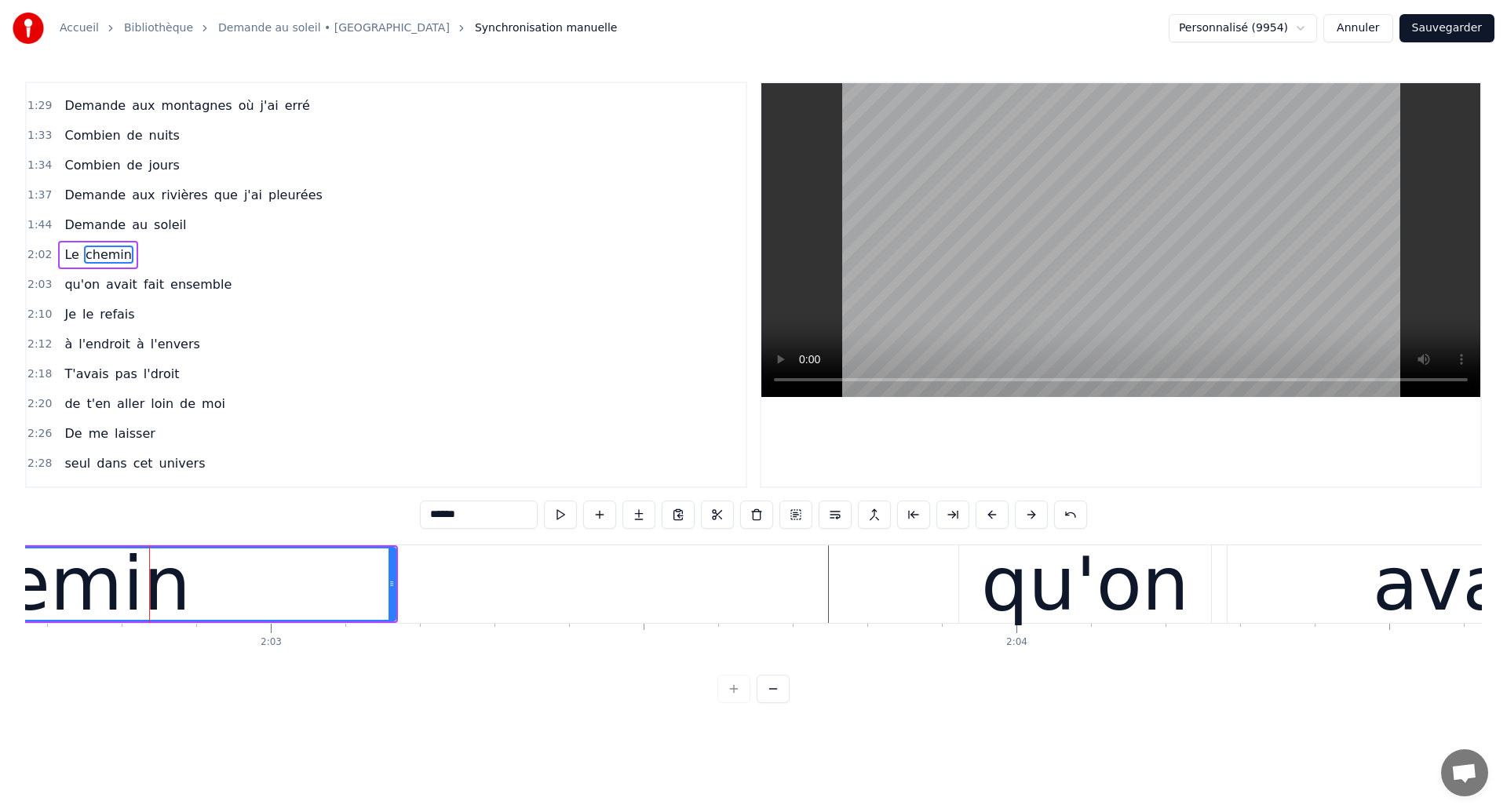
scroll to position [499, 0]
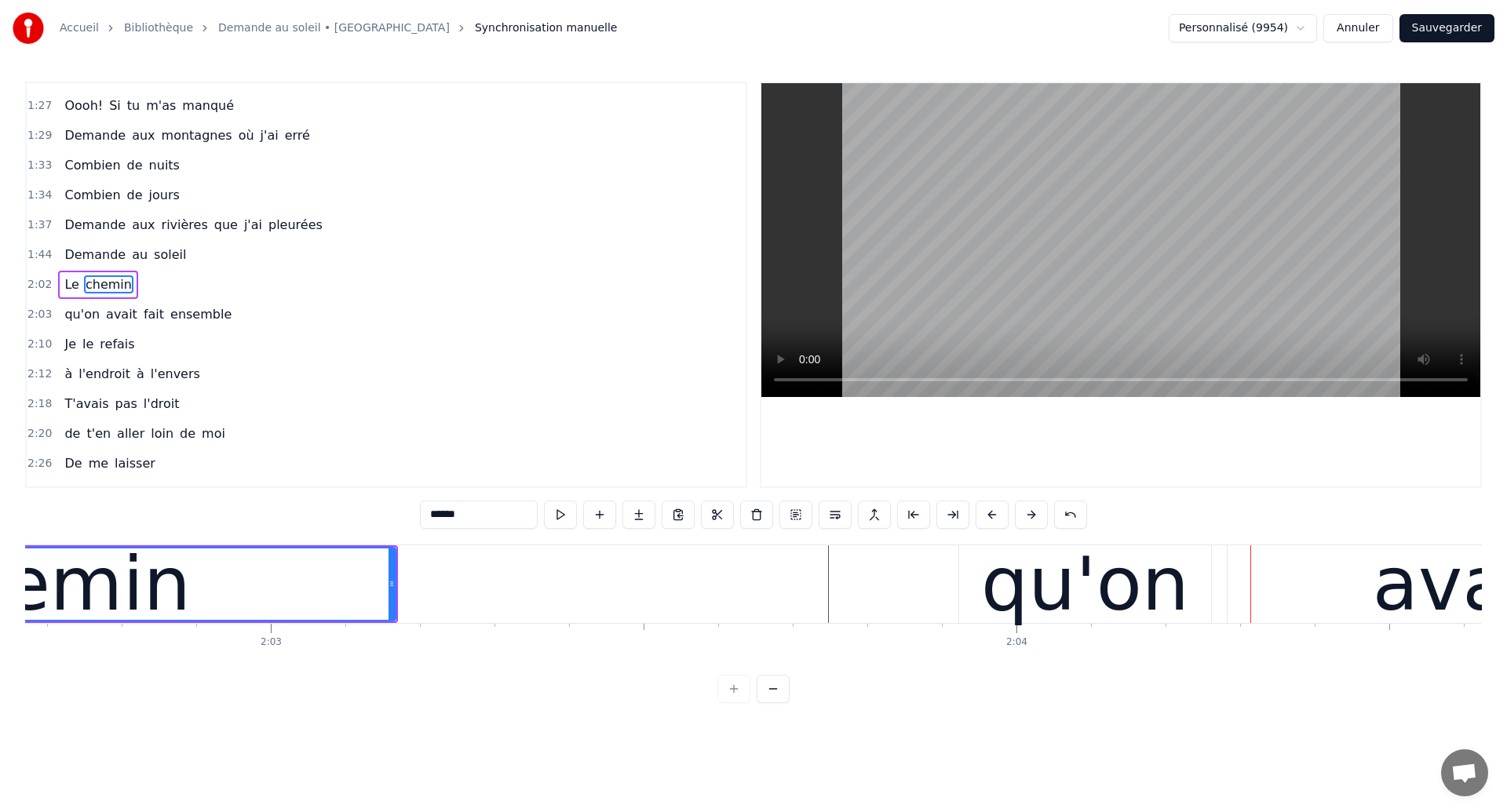
click at [243, 585] on div "chemin" at bounding box center [53, 584] width 683 height 72
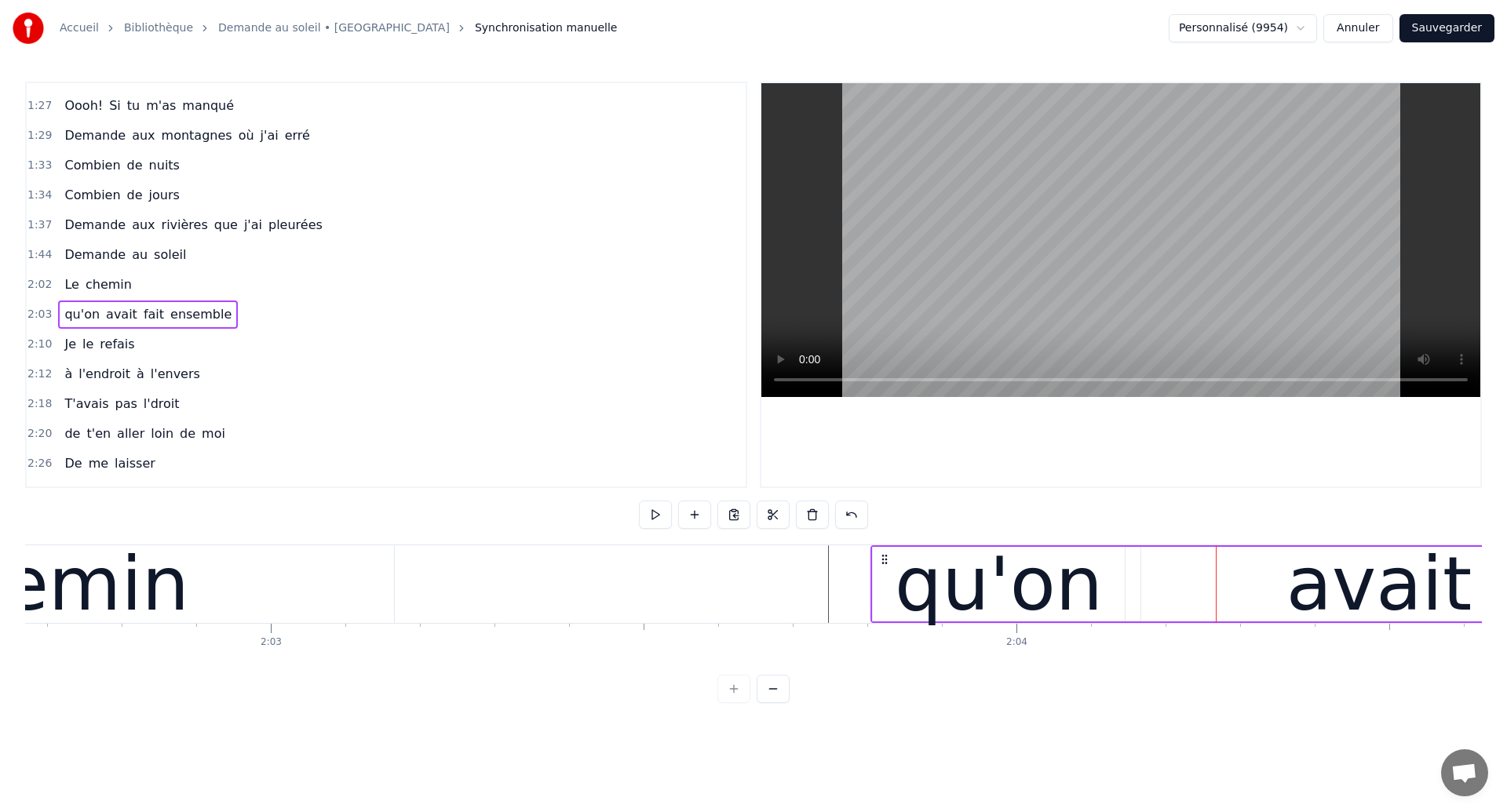
drag, startPoint x: 973, startPoint y: 555, endPoint x: 885, endPoint y: 575, distance: 90.2
click at [358, 601] on div "chemin" at bounding box center [52, 583] width 685 height 77
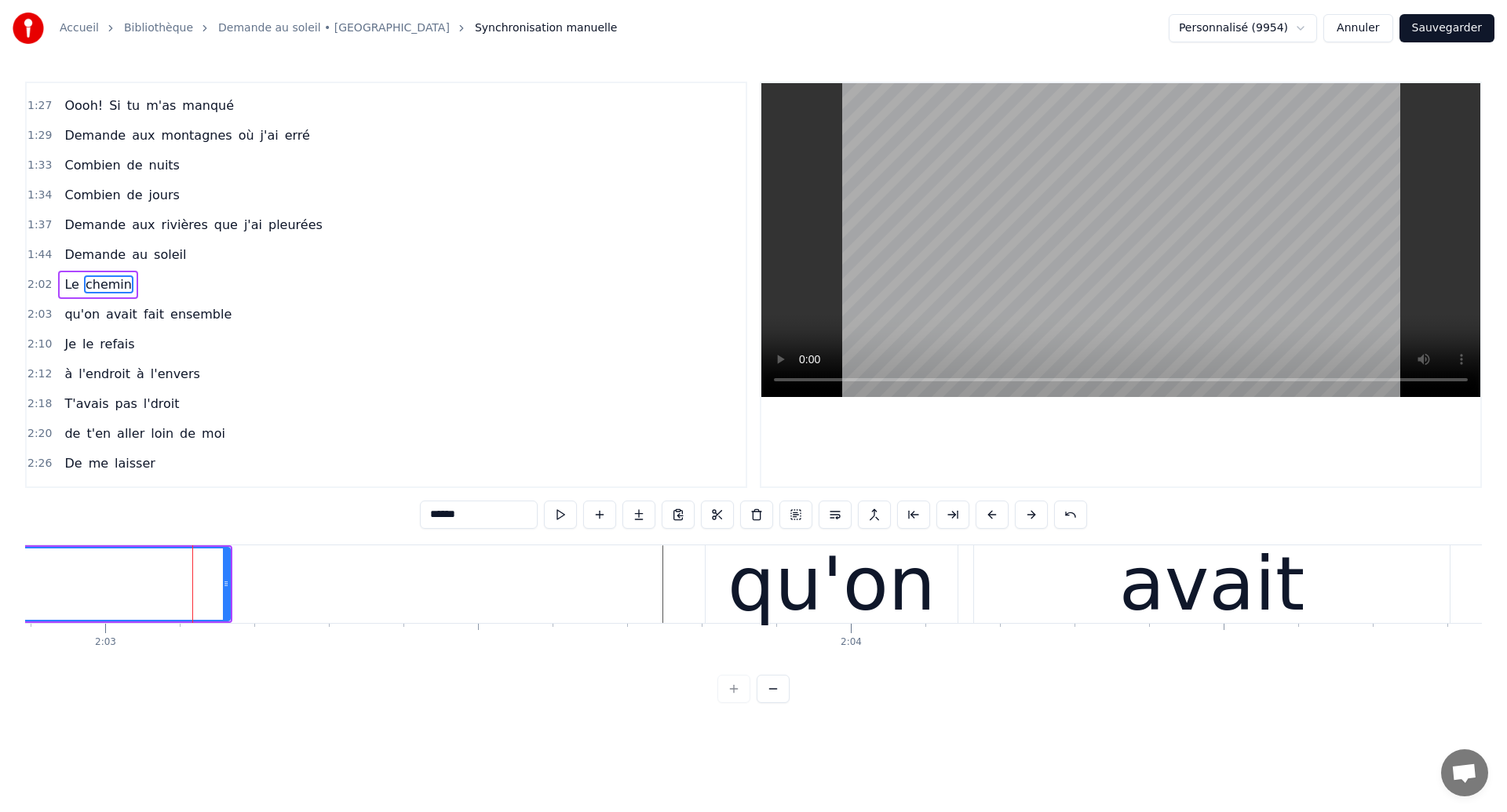
scroll to position [0, 91635]
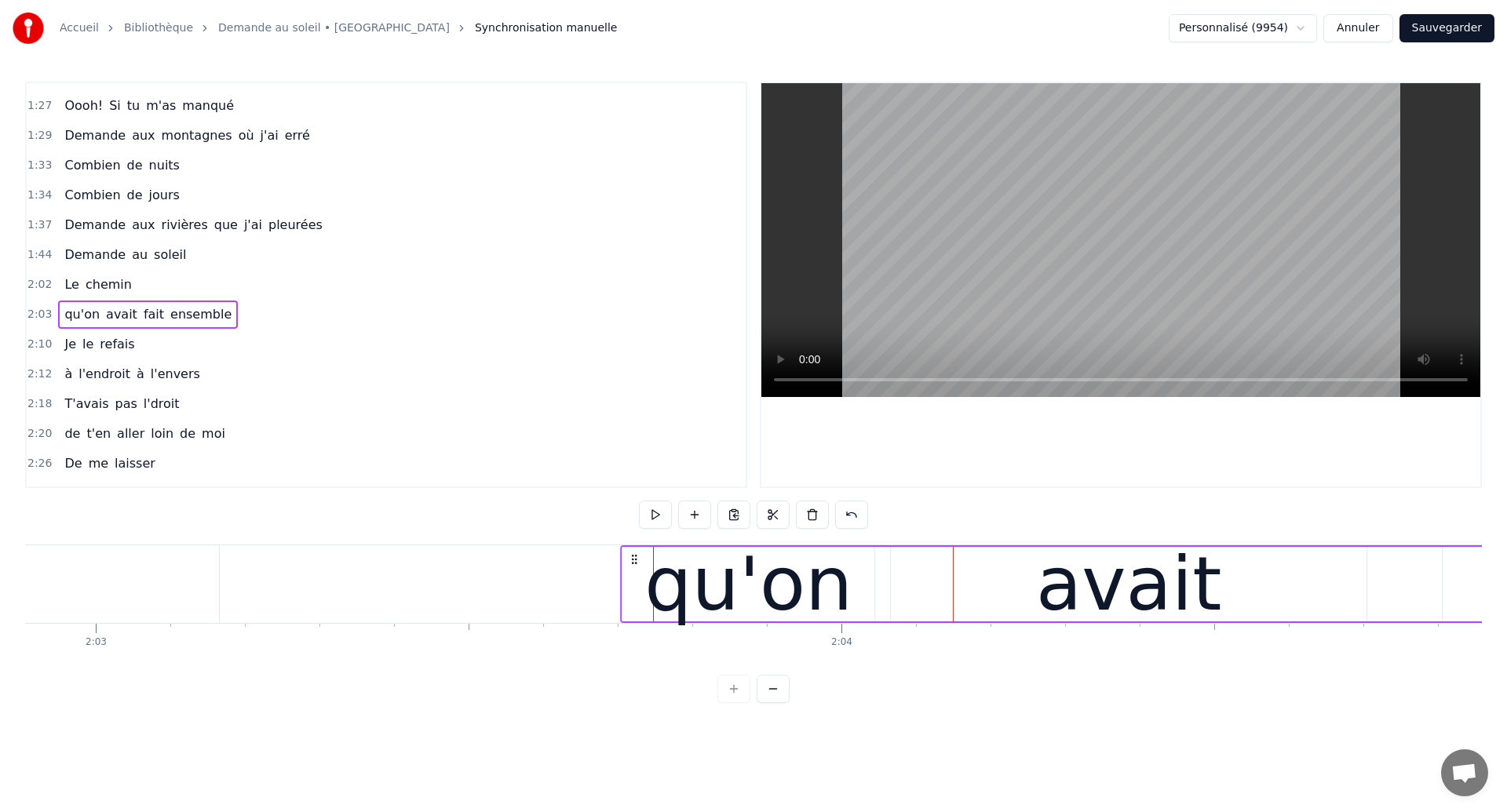
drag, startPoint x: 711, startPoint y: 559, endPoint x: 636, endPoint y: 580, distance: 77.9
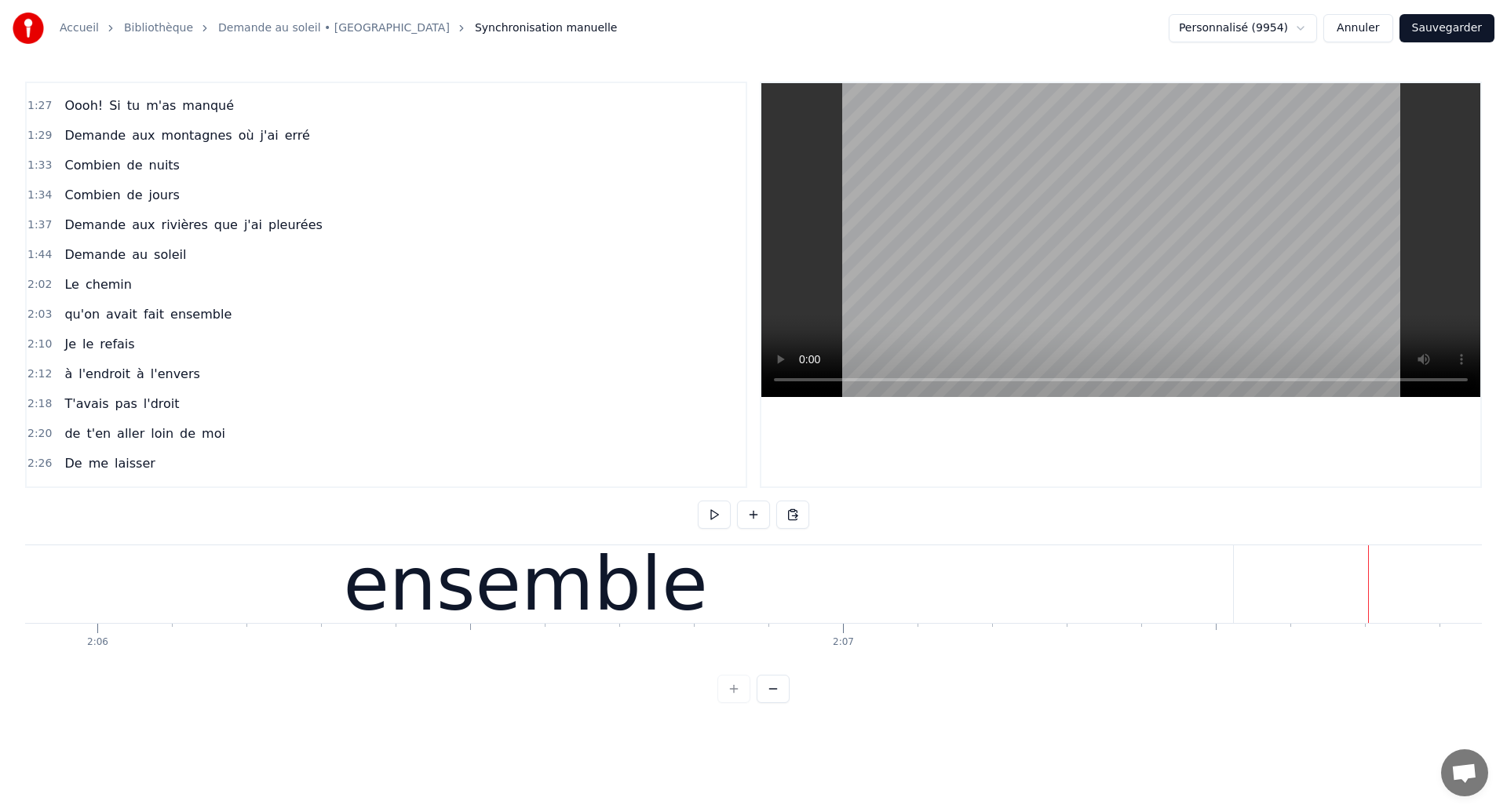
scroll to position [0, 93842]
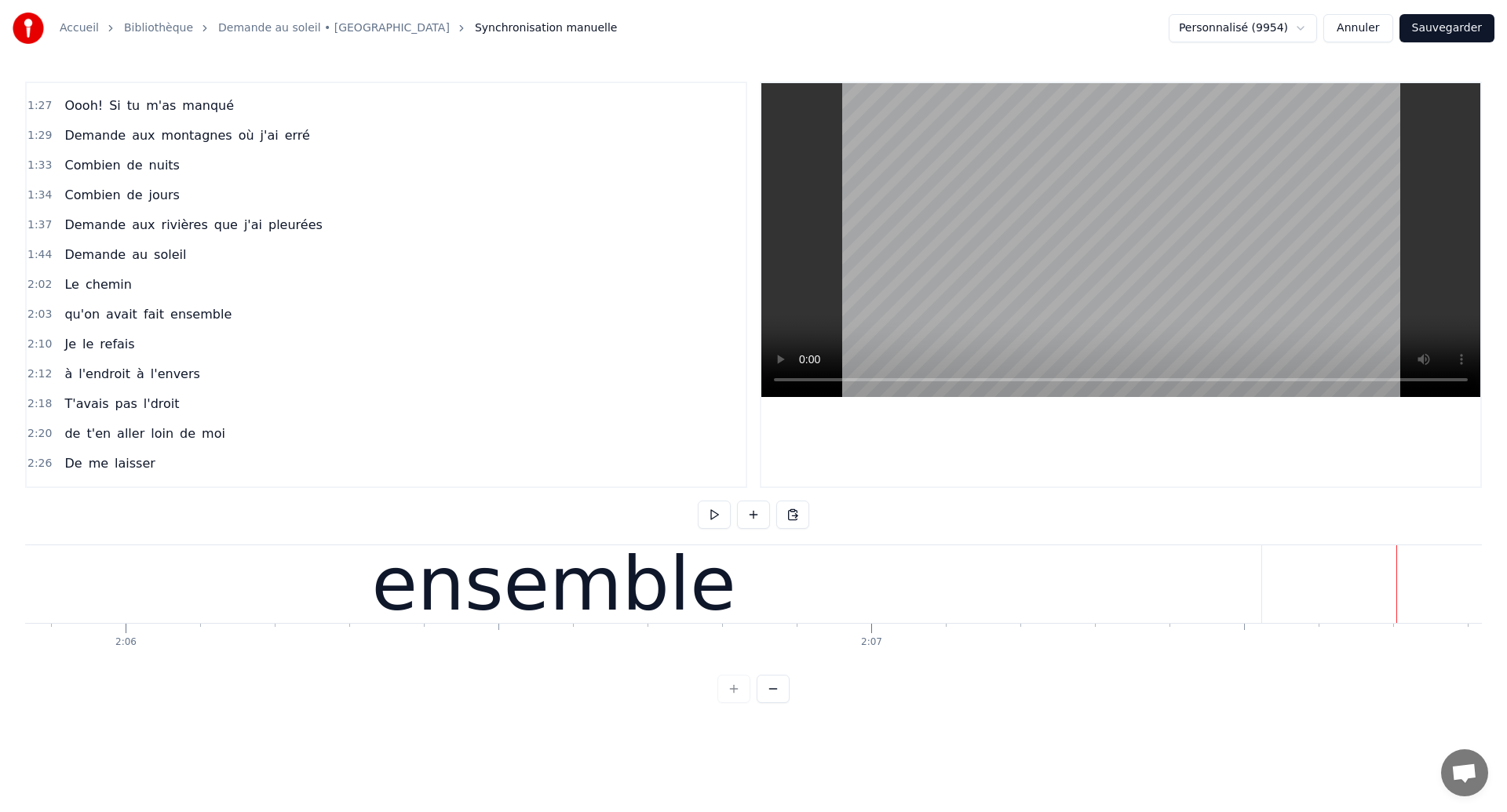
click at [343, 583] on div "ensemble" at bounding box center [554, 583] width 1415 height 77
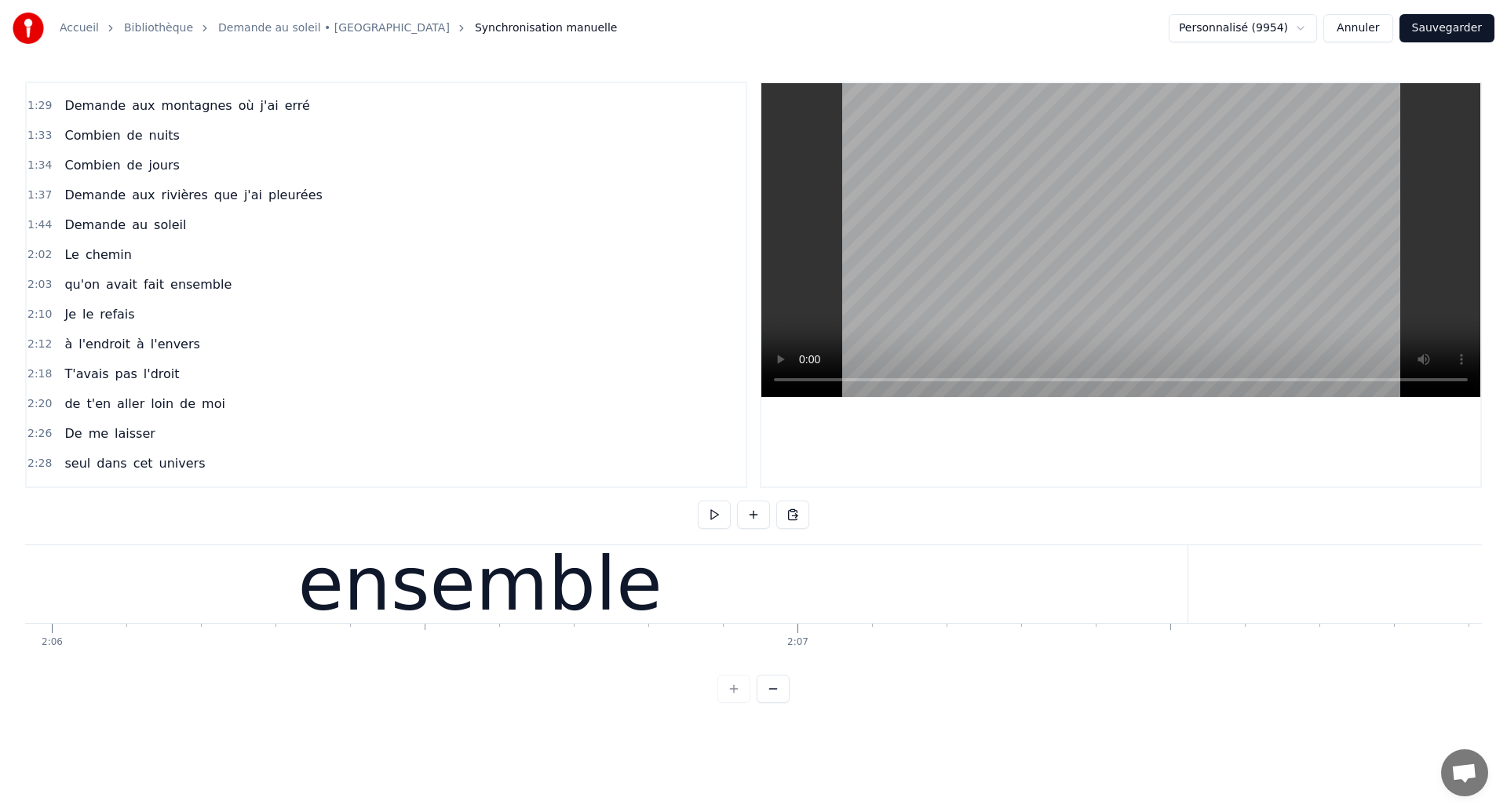
scroll to position [0, 93893]
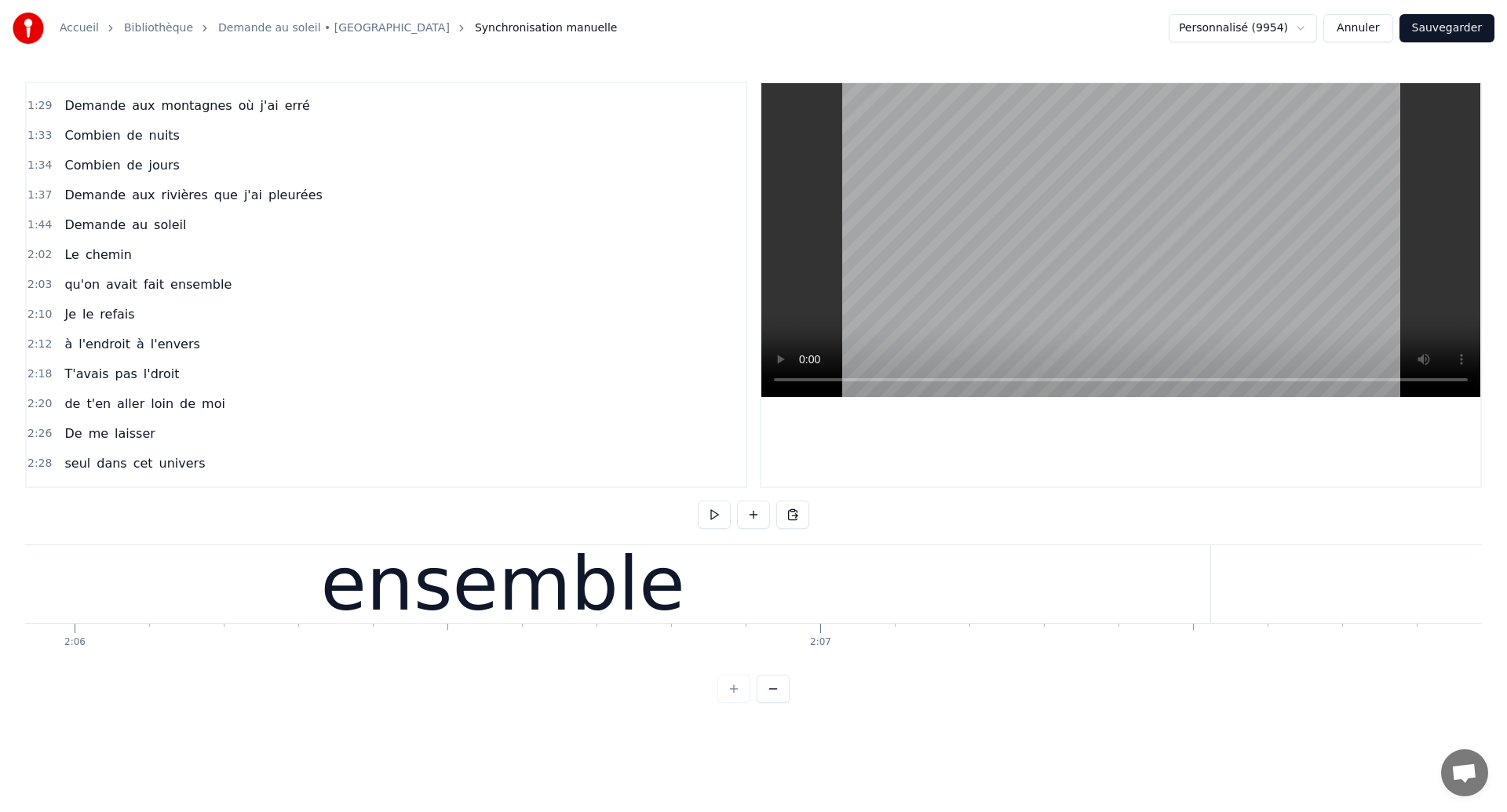
click at [257, 576] on div "ensemble" at bounding box center [503, 583] width 1415 height 77
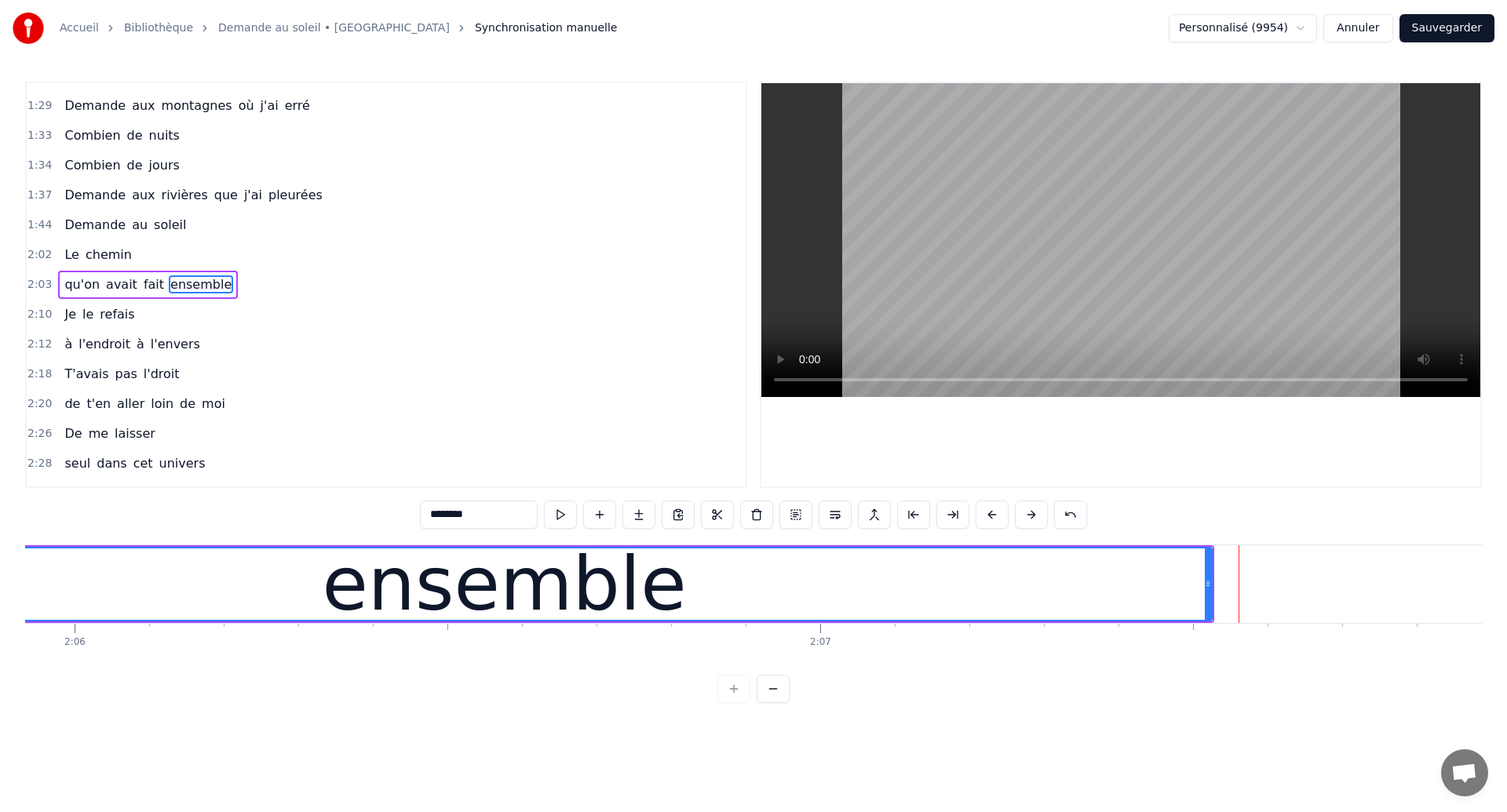
click at [157, 581] on div "ensemble" at bounding box center [504, 584] width 1414 height 72
click at [196, 582] on div "ensemble" at bounding box center [504, 584] width 1414 height 72
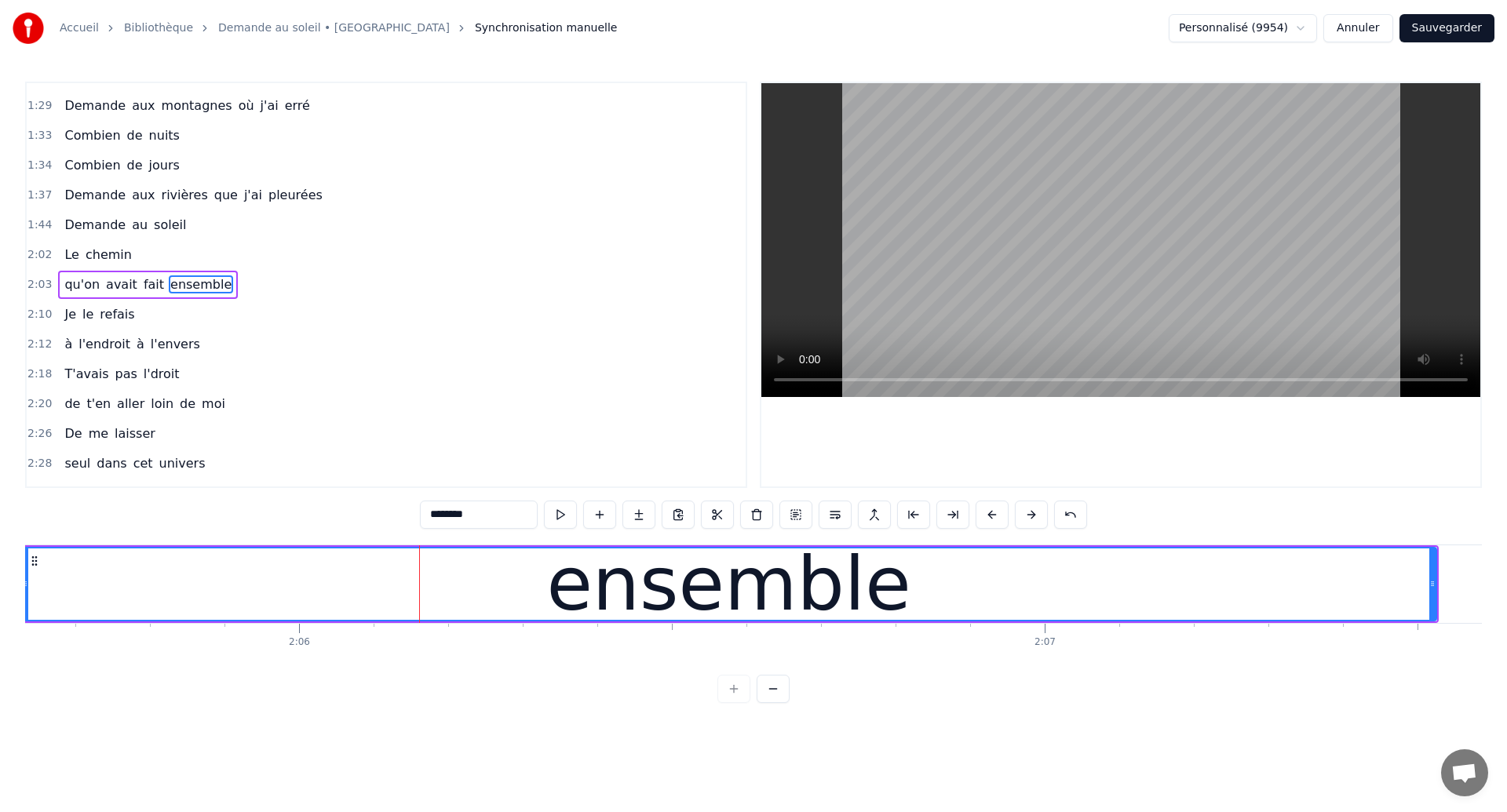
scroll to position [0, 93550]
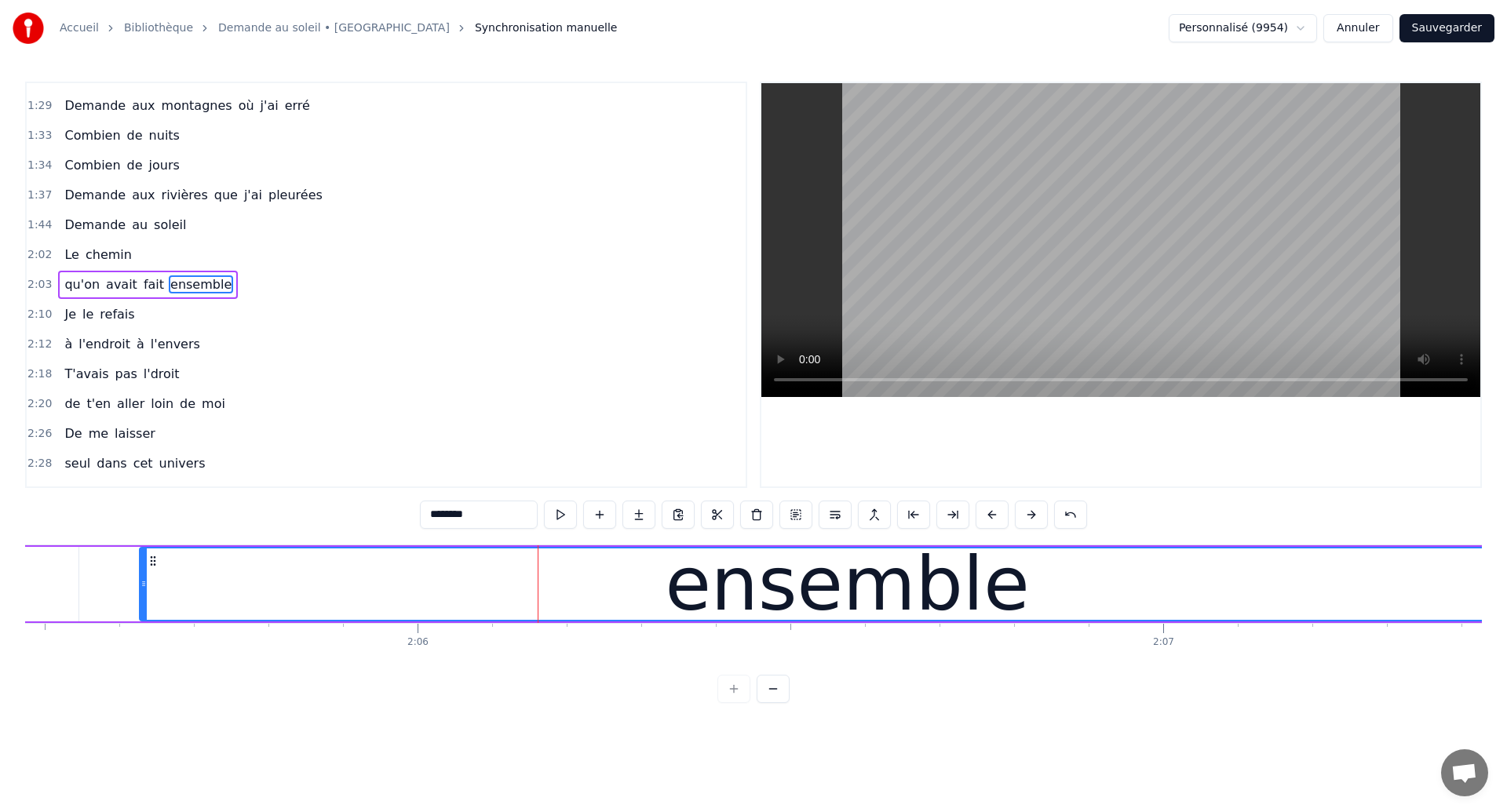
click at [192, 582] on div "ensemble" at bounding box center [847, 584] width 1414 height 72
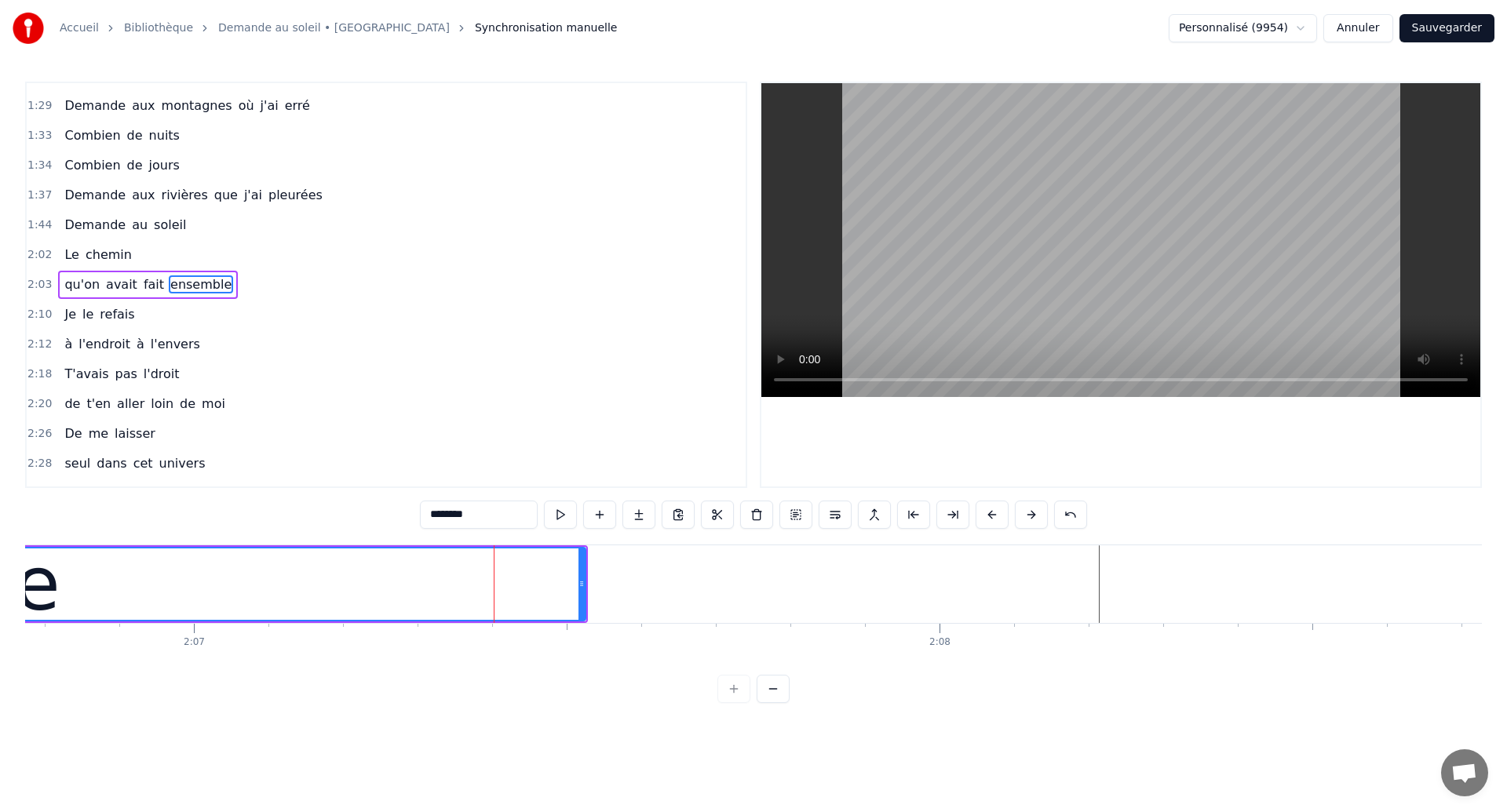
scroll to position [0, 94193]
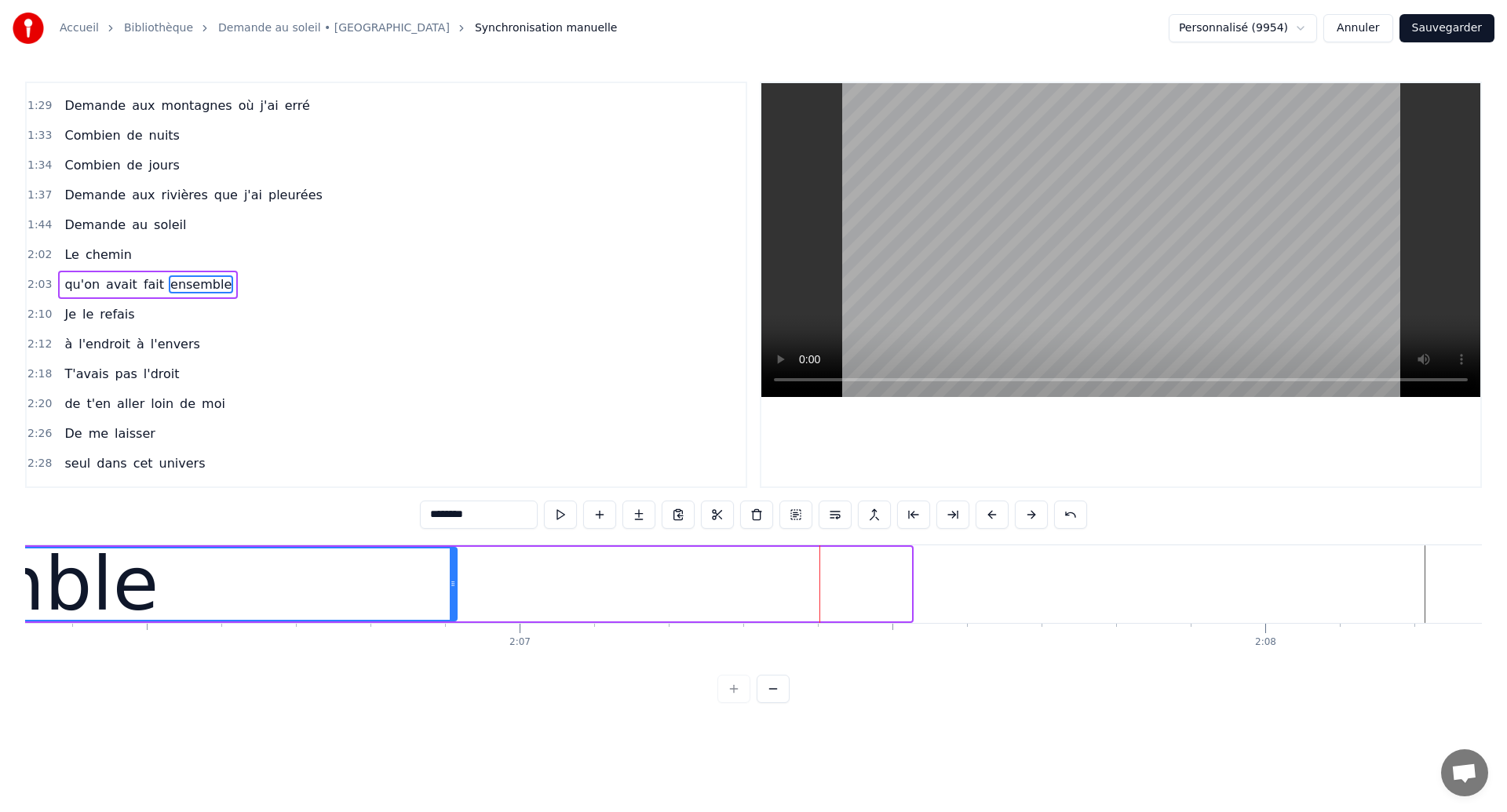
drag, startPoint x: 909, startPoint y: 588, endPoint x: 454, endPoint y: 619, distance: 456.1
click at [454, 619] on div at bounding box center [453, 584] width 6 height 72
